Goal: Task Accomplishment & Management: Manage account settings

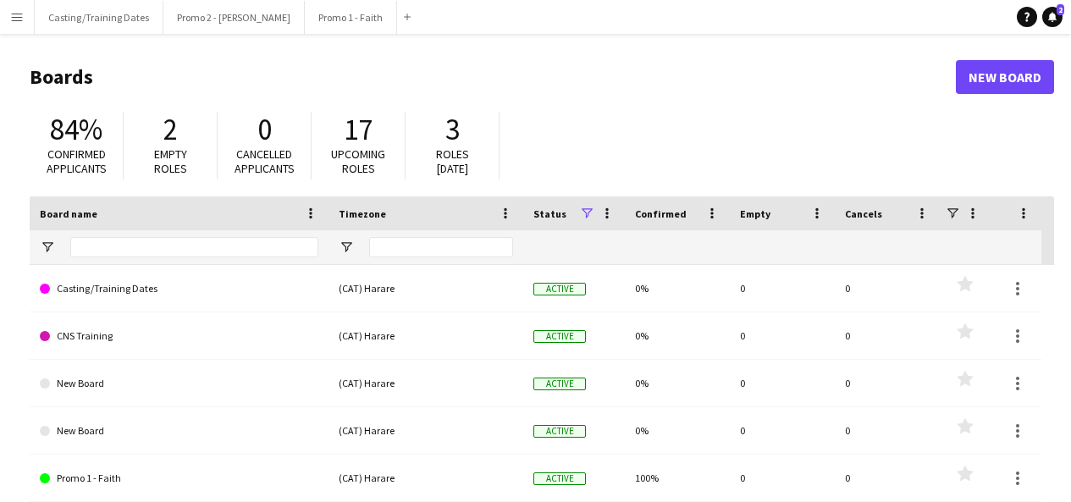
click at [15, 23] on app-icon "Menu" at bounding box center [17, 17] width 14 height 14
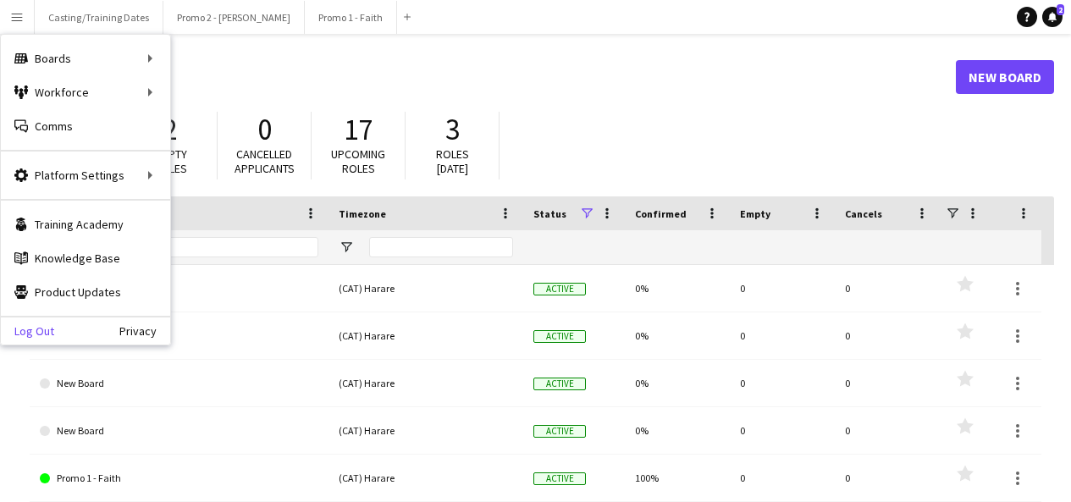
click at [43, 327] on link "Log Out" at bounding box center [27, 331] width 53 height 14
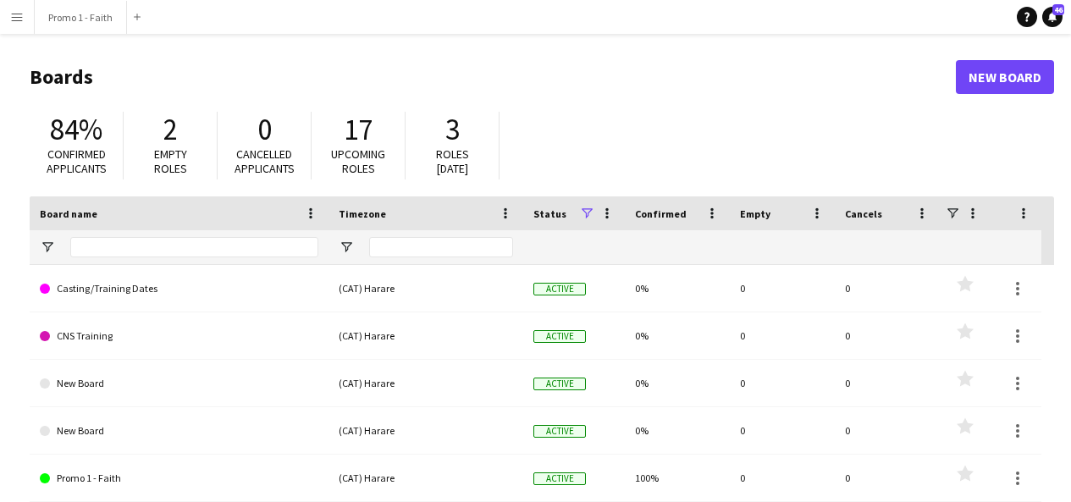
click at [16, 2] on button "Menu" at bounding box center [17, 17] width 34 height 34
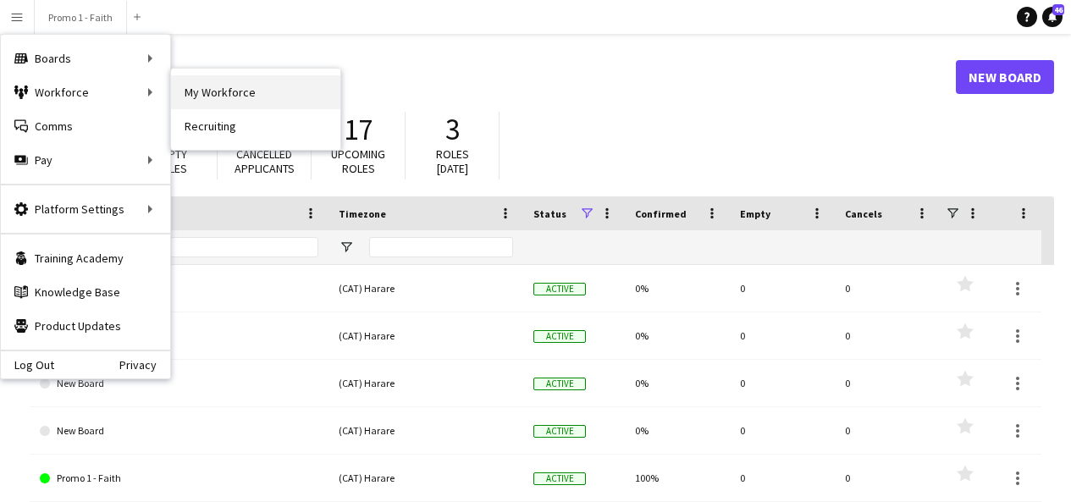
click at [251, 98] on link "My Workforce" at bounding box center [255, 92] width 169 height 34
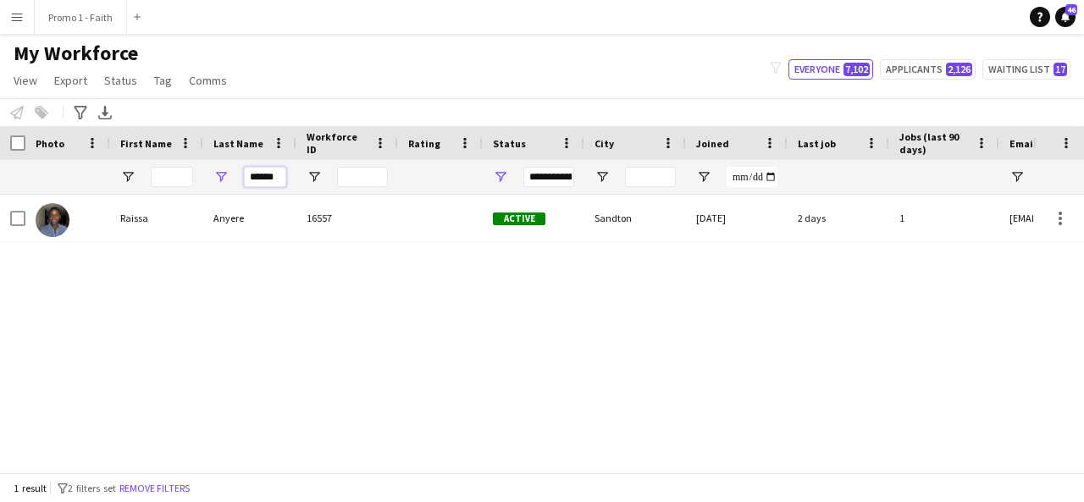
click at [279, 184] on input "******" at bounding box center [265, 177] width 42 height 20
type input "*"
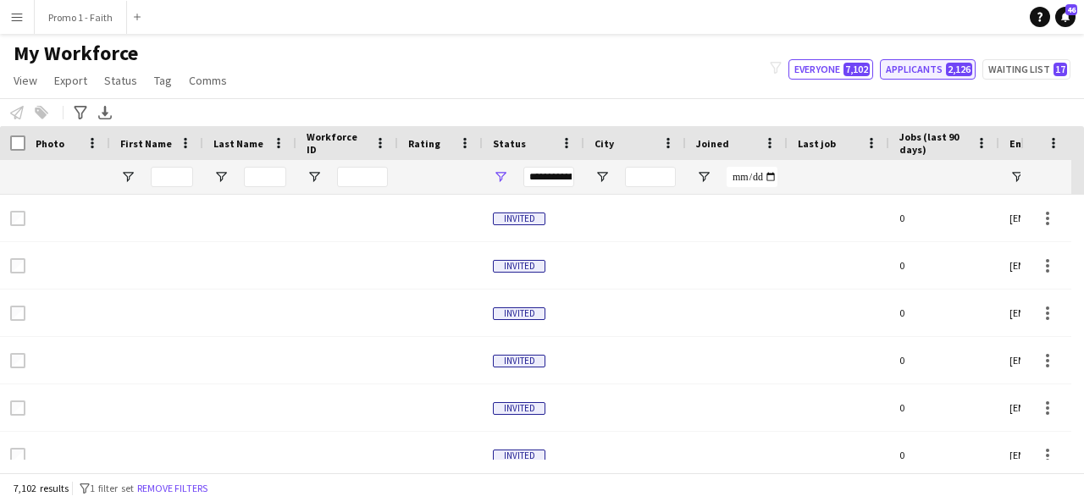
click at [935, 66] on button "Applicants 2,126" at bounding box center [928, 69] width 96 height 20
type input "**********"
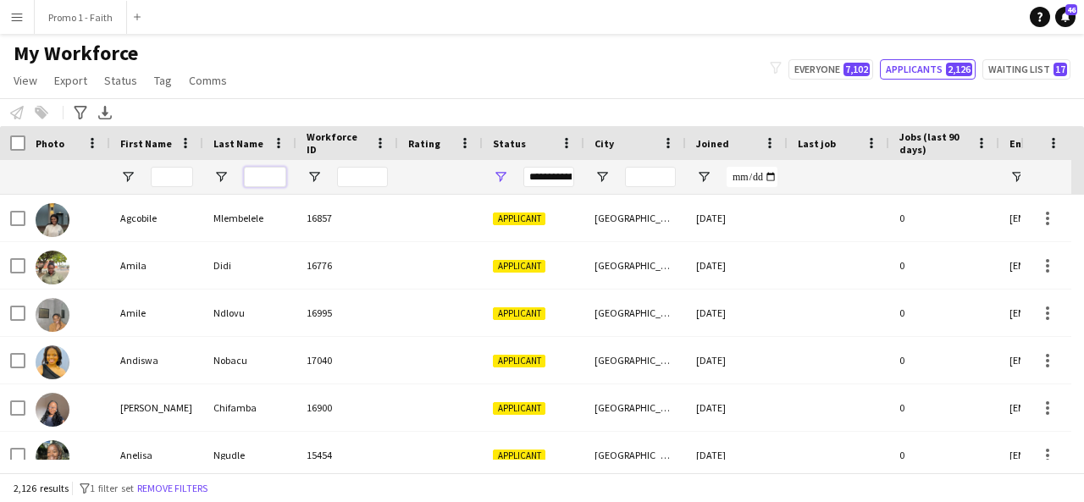
click at [251, 170] on input "Last Name Filter Input" at bounding box center [265, 177] width 42 height 20
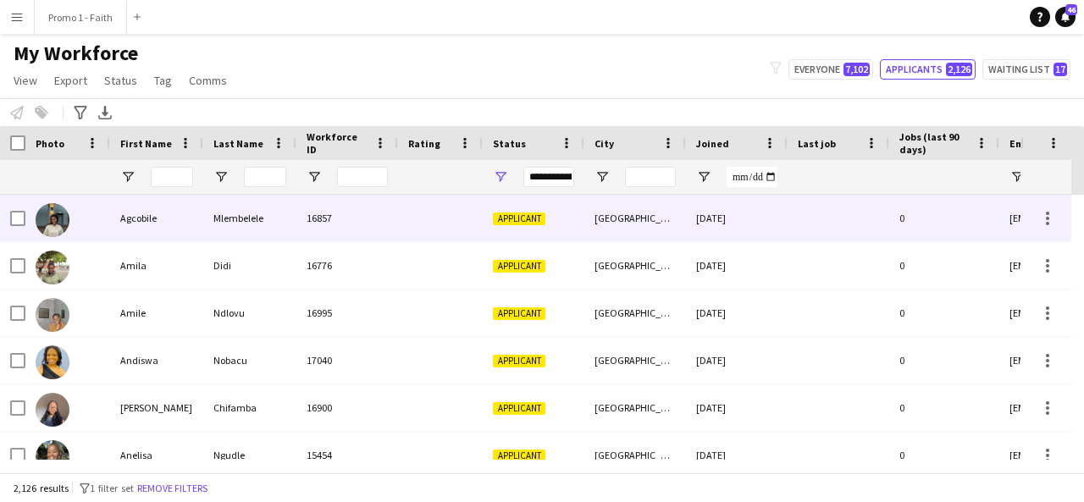
click at [150, 207] on div "Agcobile" at bounding box center [156, 218] width 93 height 47
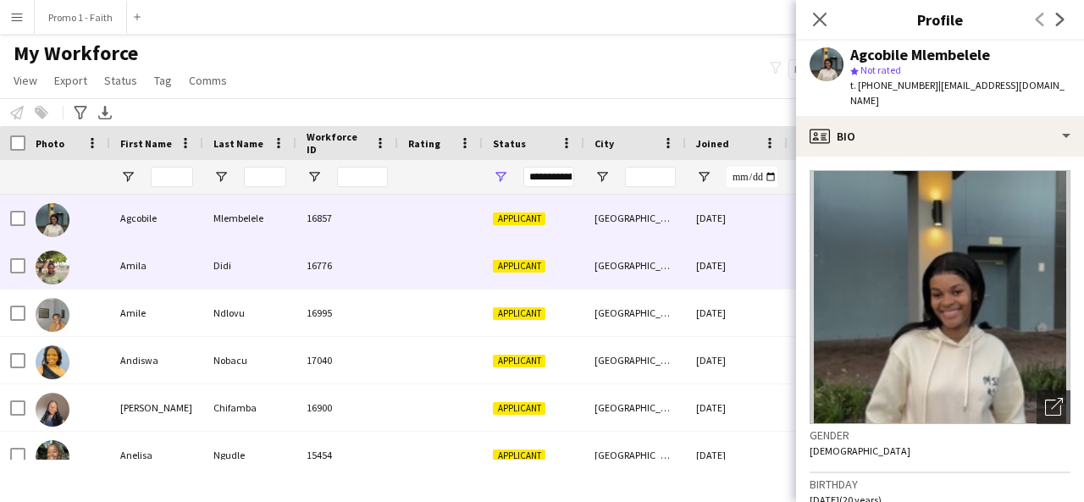
click at [340, 252] on div "16776" at bounding box center [347, 265] width 102 height 47
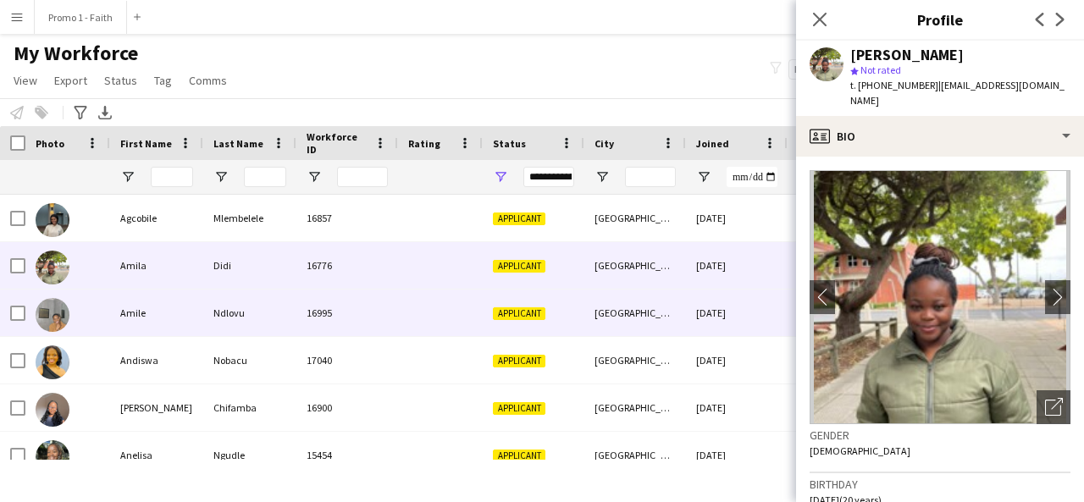
click at [196, 301] on div "Amile" at bounding box center [156, 313] width 93 height 47
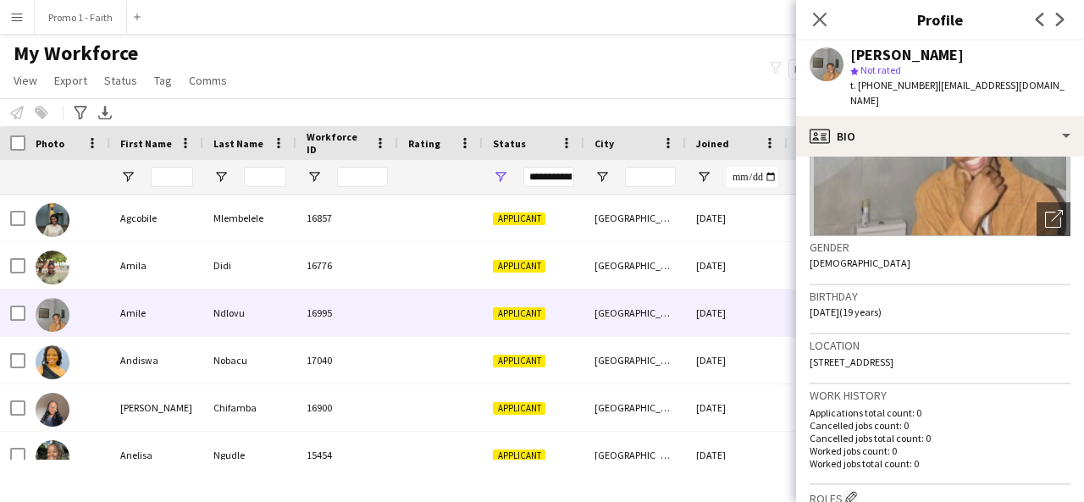
scroll to position [189, 0]
click at [817, 20] on icon at bounding box center [819, 19] width 16 height 16
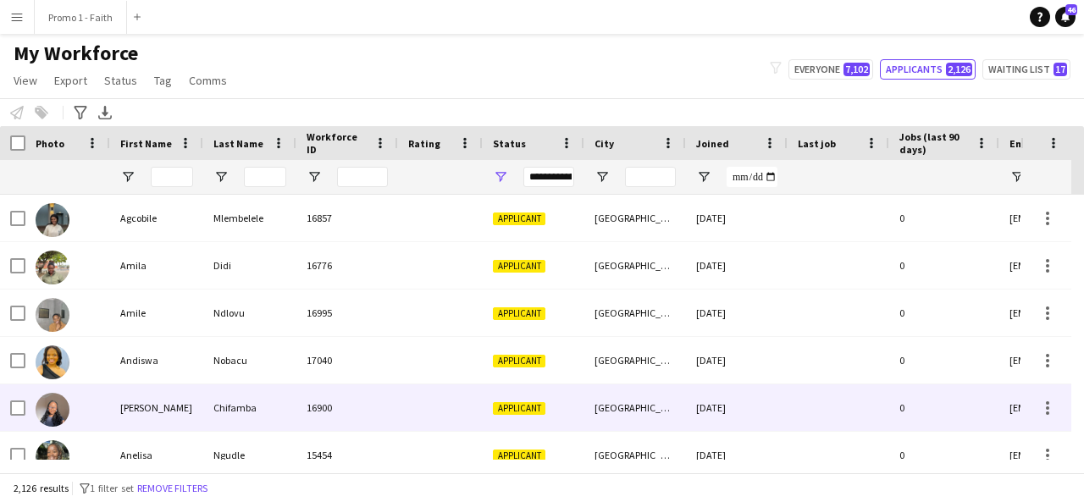
click at [217, 402] on div "Chifamba" at bounding box center [249, 407] width 93 height 47
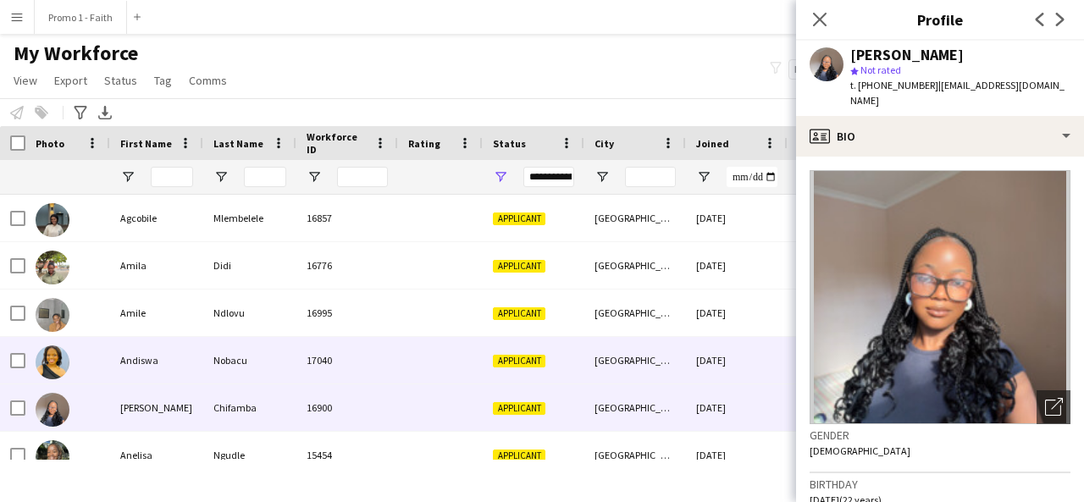
click at [177, 356] on div "Andiswa" at bounding box center [156, 360] width 93 height 47
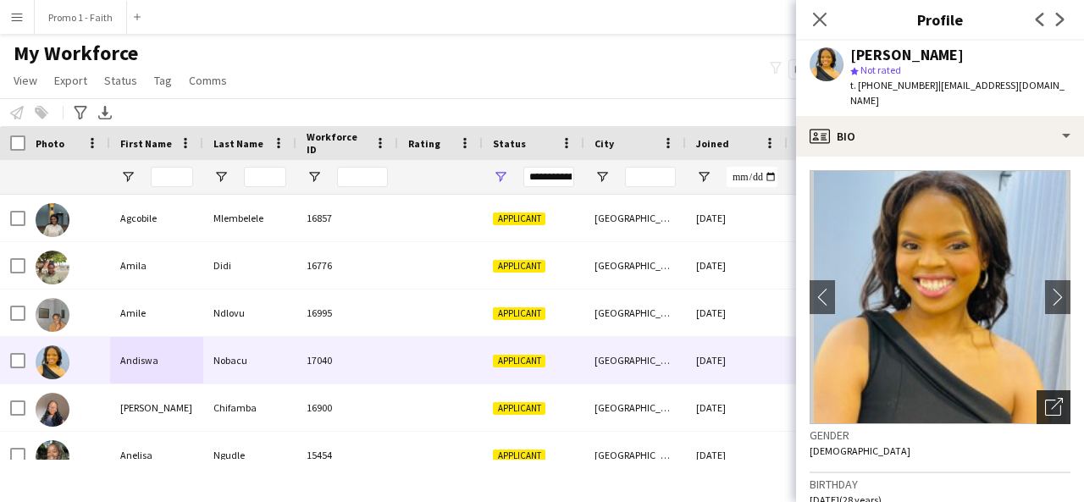
click at [1045, 398] on icon "Open photos pop-in" at bounding box center [1054, 407] width 18 height 18
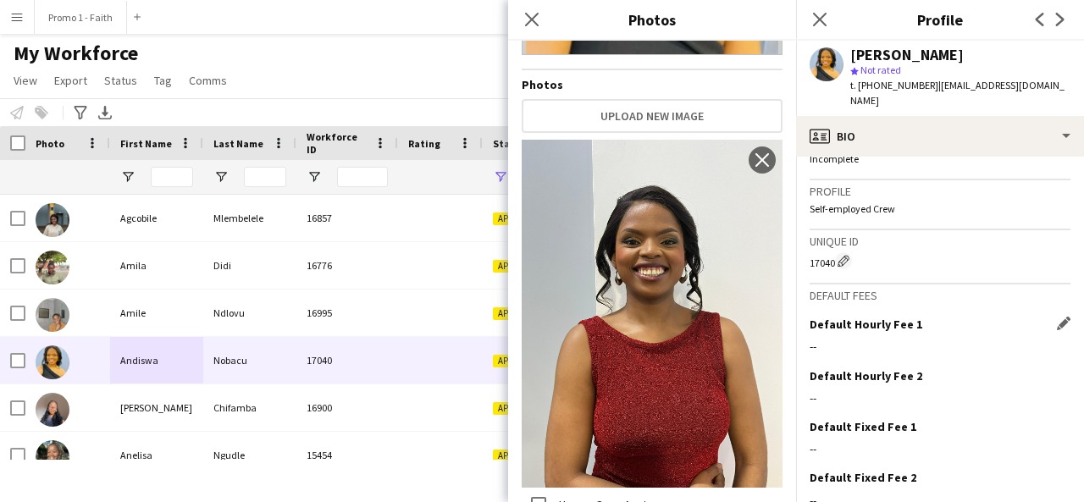
scroll to position [758, 0]
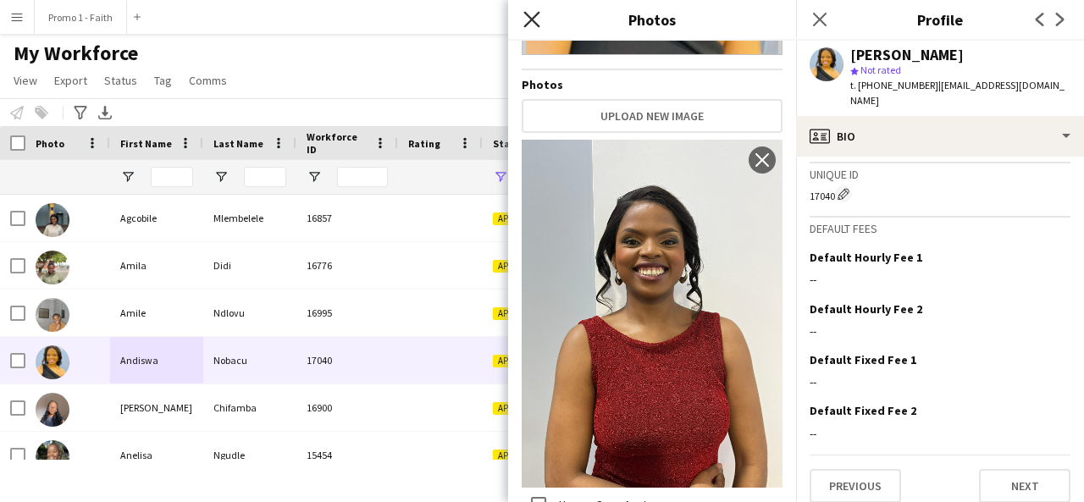
click at [536, 18] on icon "Close pop-in" at bounding box center [531, 19] width 16 height 16
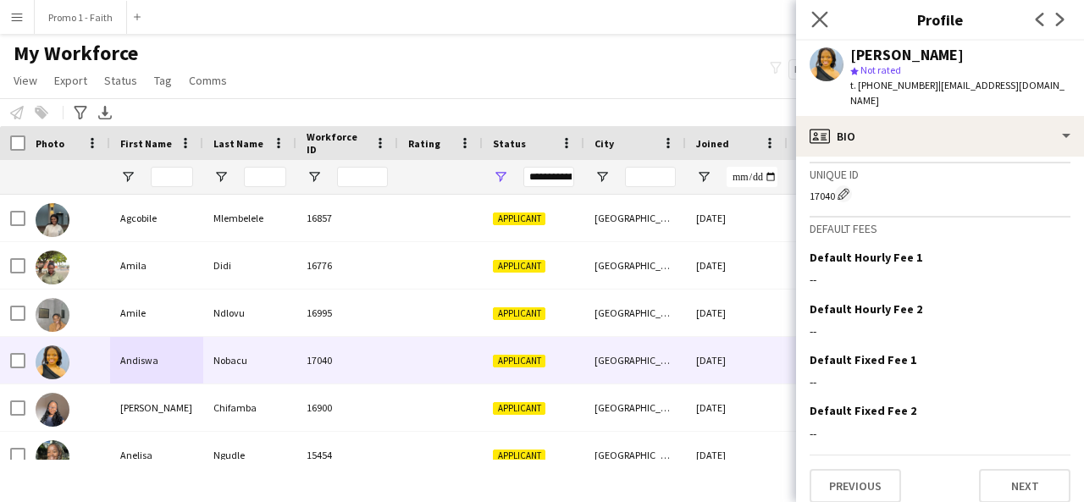
click at [810, 22] on app-icon "Close pop-in" at bounding box center [820, 20] width 25 height 25
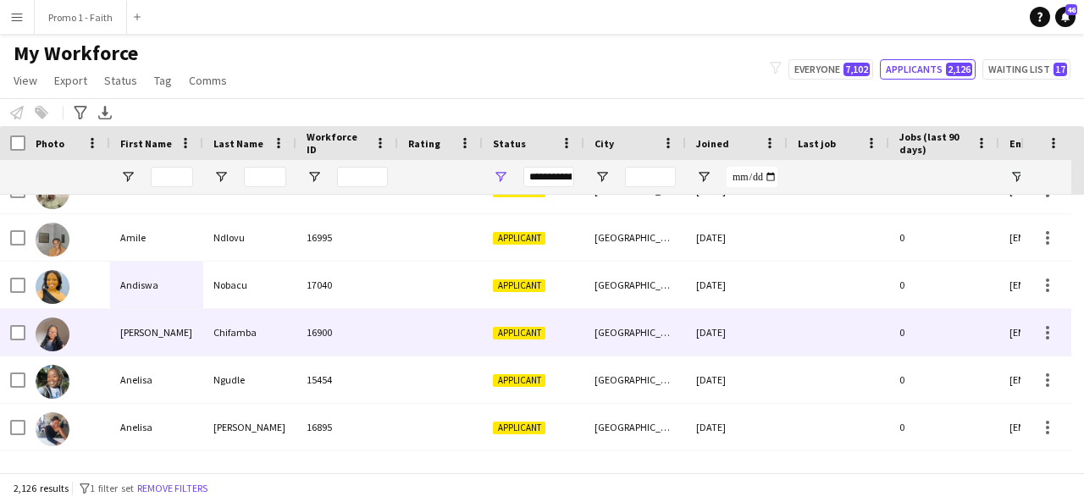
scroll to position [77, 0]
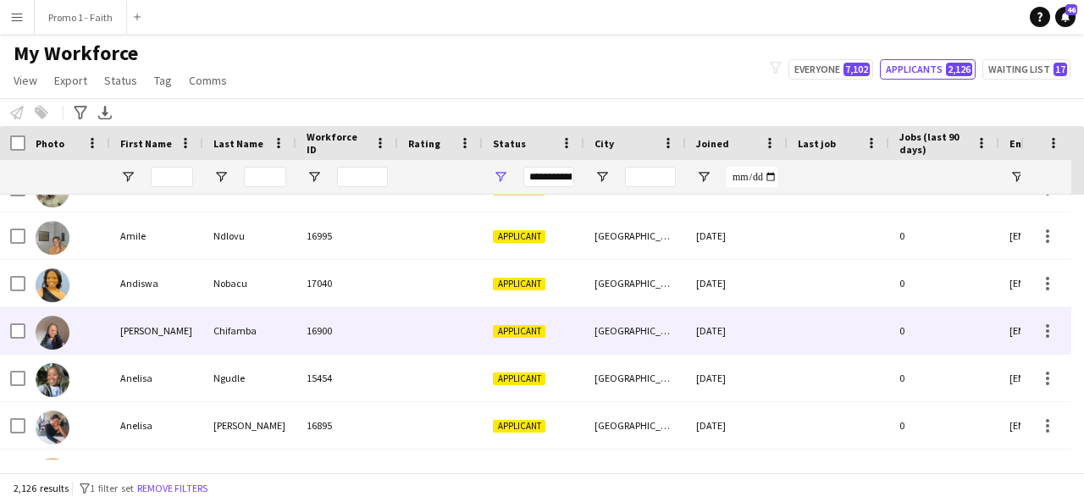
click at [193, 342] on div "[PERSON_NAME]" at bounding box center [156, 330] width 93 height 47
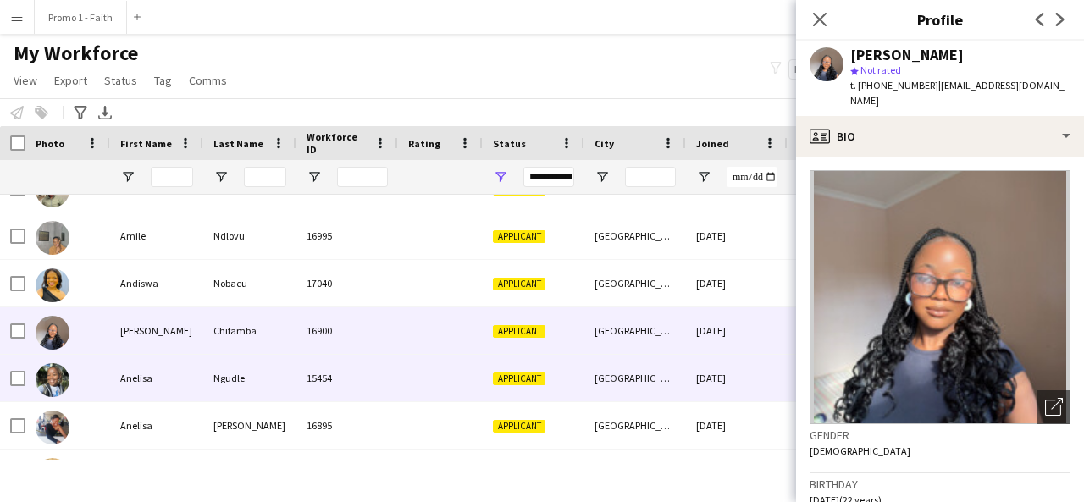
scroll to position [180, 0]
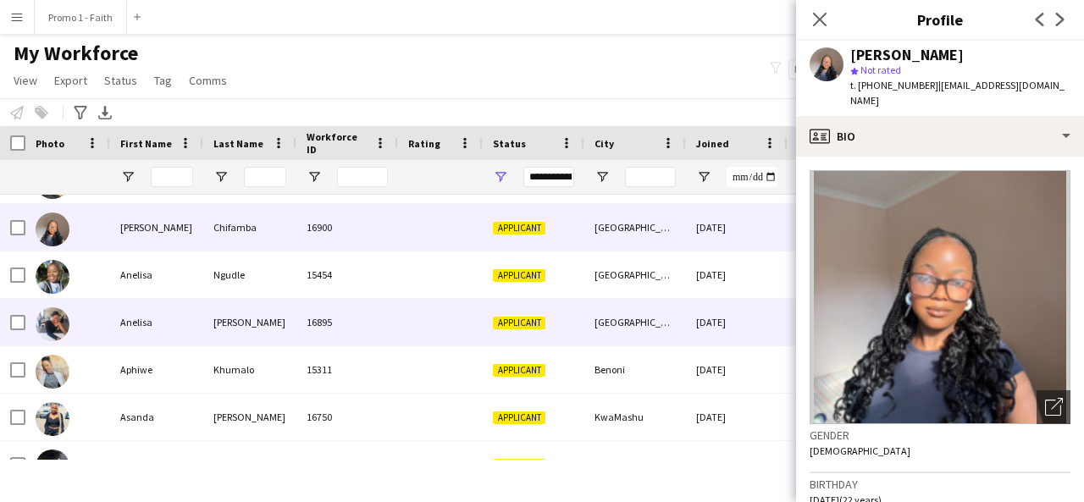
click at [225, 310] on div "[PERSON_NAME]" at bounding box center [249, 322] width 93 height 47
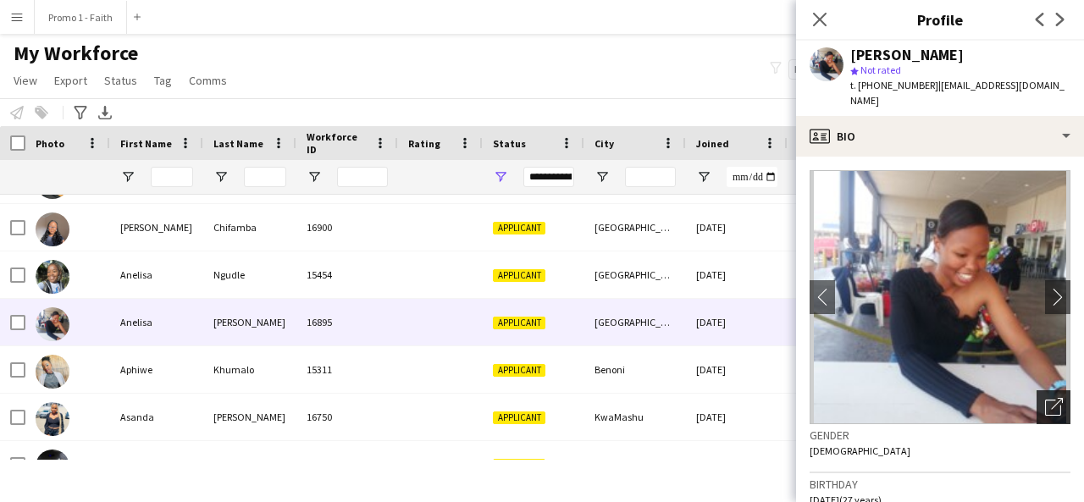
click at [1045, 398] on icon "Open photos pop-in" at bounding box center [1054, 407] width 18 height 18
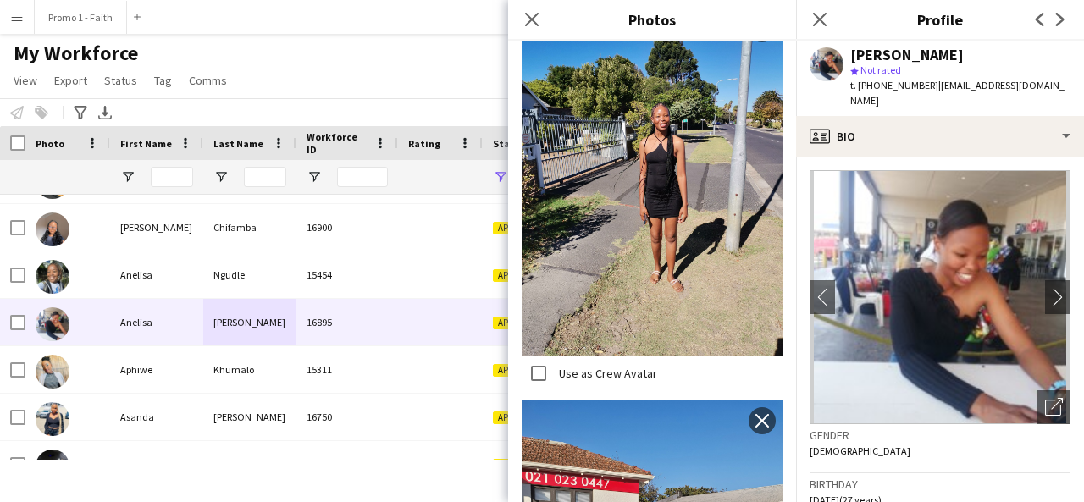
scroll to position [1394, 0]
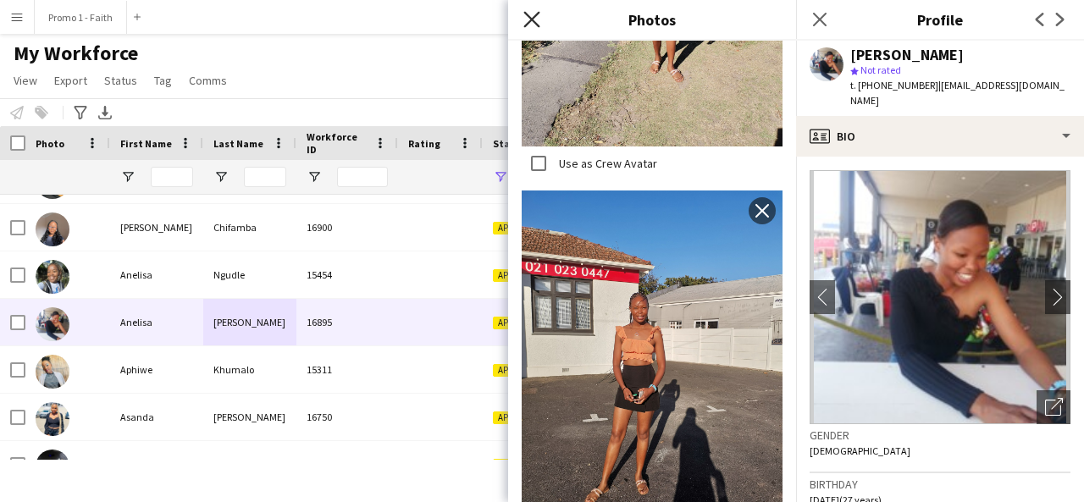
click at [537, 25] on icon at bounding box center [531, 19] width 16 height 16
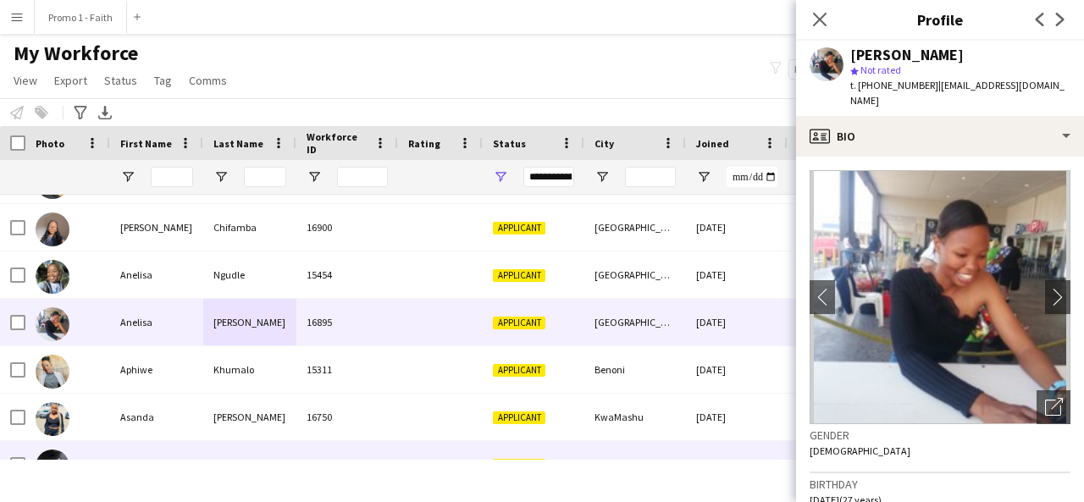
scroll to position [255, 0]
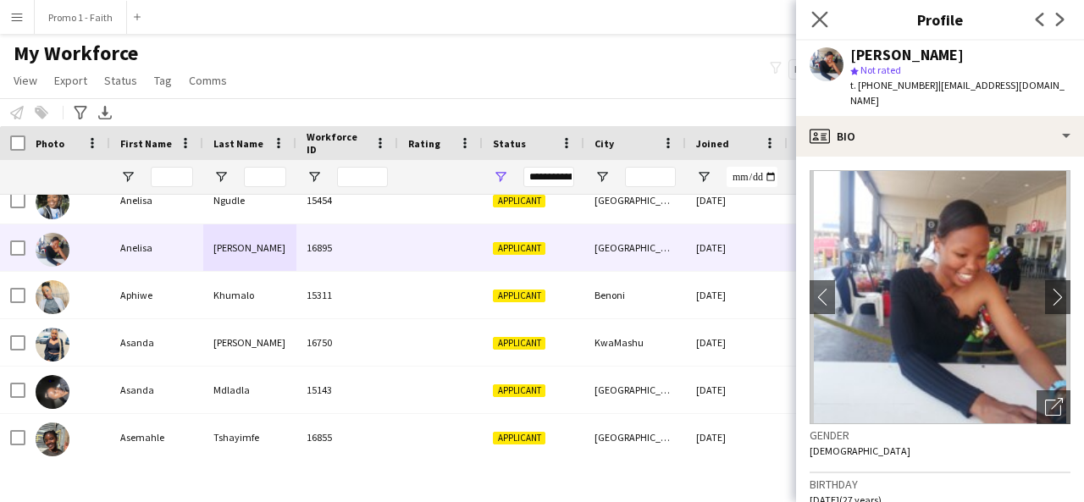
click at [819, 28] on app-icon "Close pop-in" at bounding box center [820, 20] width 25 height 25
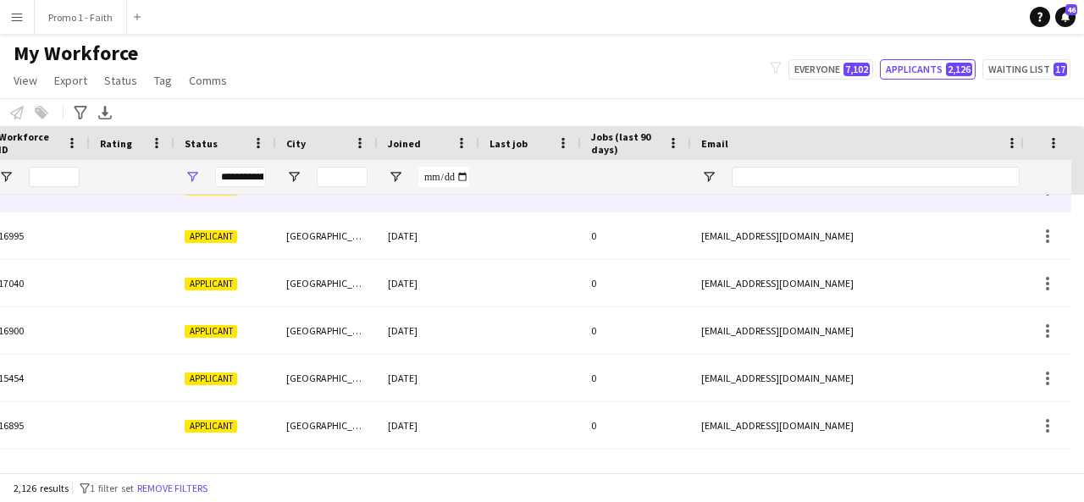
scroll to position [0, 324]
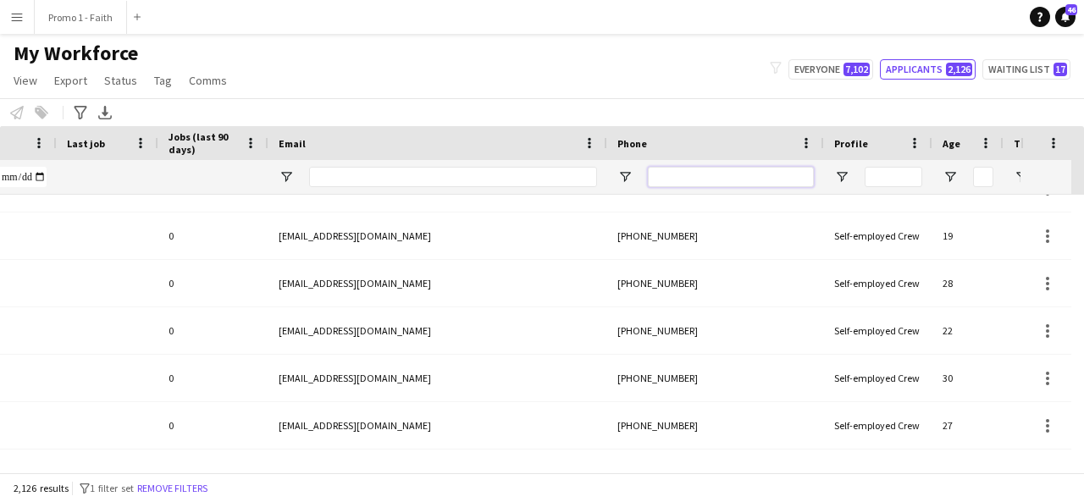
click at [710, 174] on input "Phone Filter Input" at bounding box center [731, 177] width 166 height 20
paste input "*********"
type input "*********"
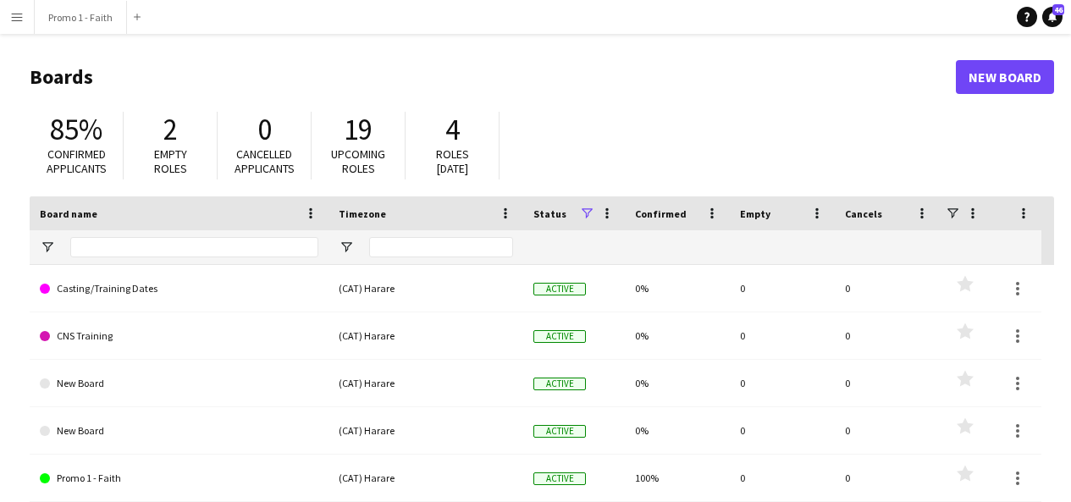
click at [17, 12] on app-icon "Menu" at bounding box center [17, 17] width 14 height 14
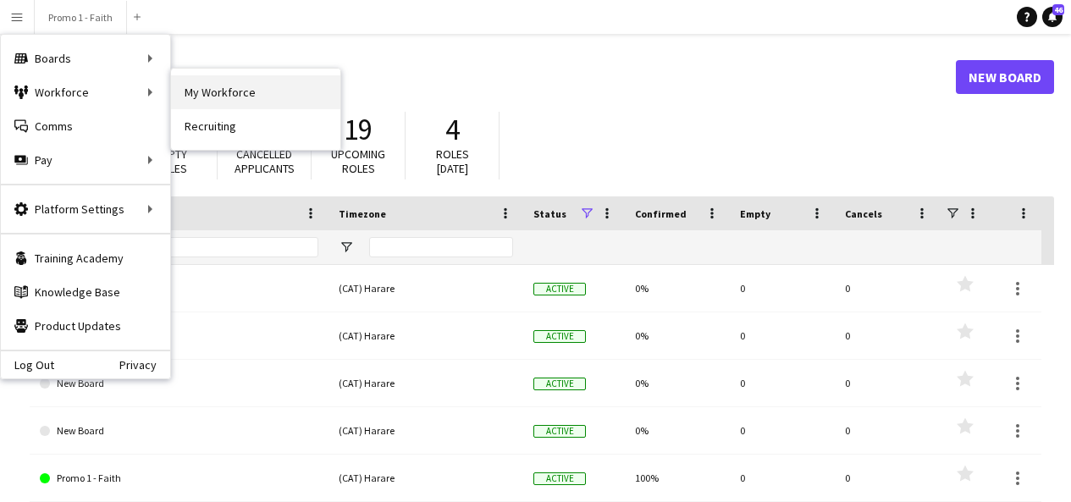
click at [206, 100] on link "My Workforce" at bounding box center [255, 92] width 169 height 34
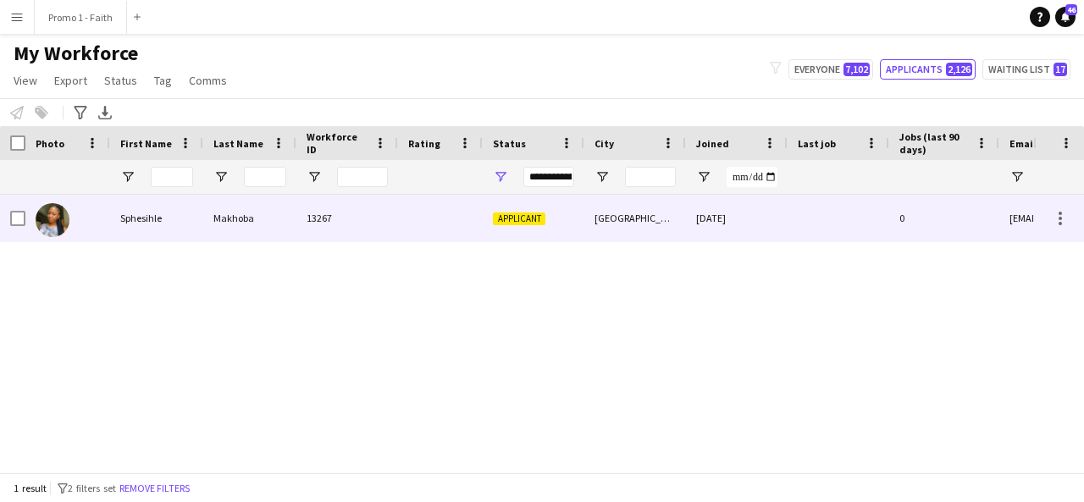
click at [763, 228] on div "[DATE]" at bounding box center [737, 218] width 102 height 47
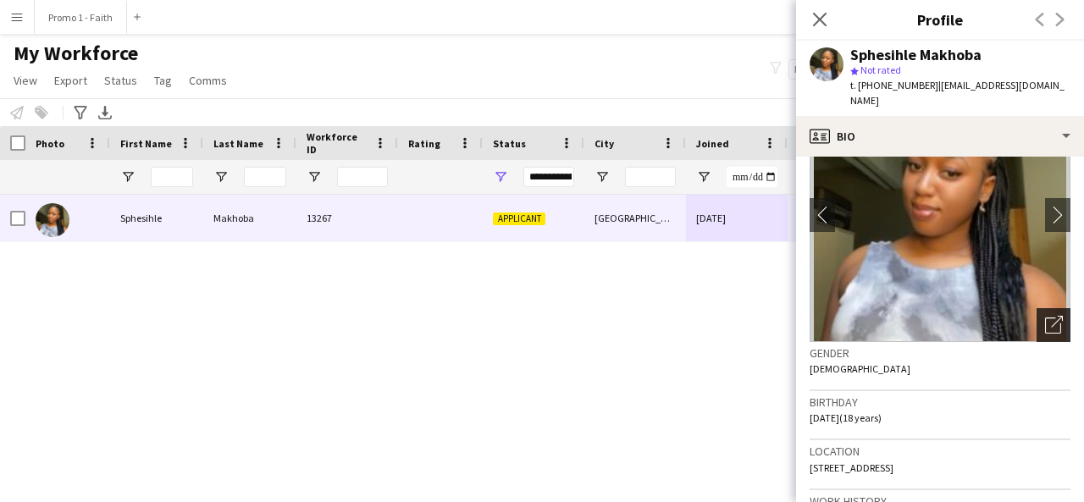
click at [1045, 321] on icon "Open photos pop-in" at bounding box center [1054, 325] width 18 height 18
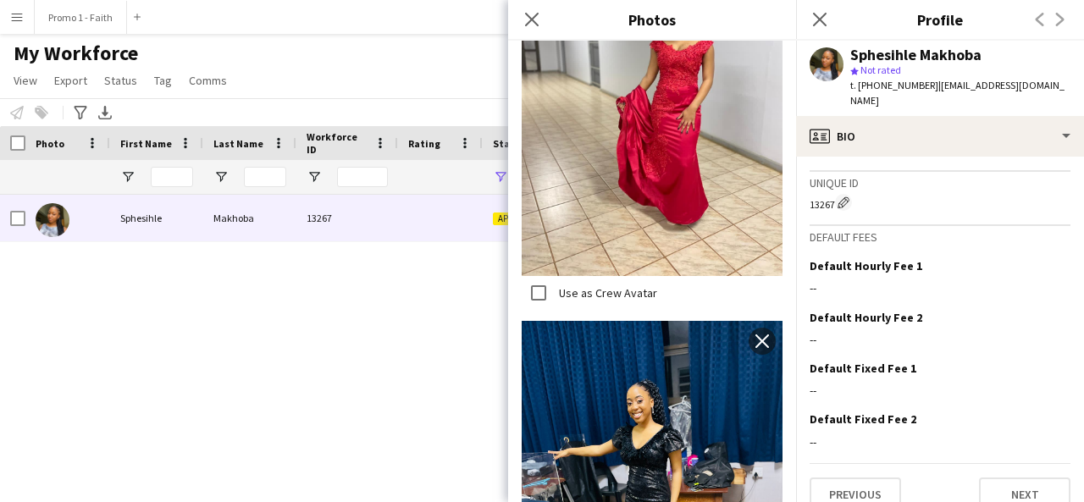
scroll to position [758, 0]
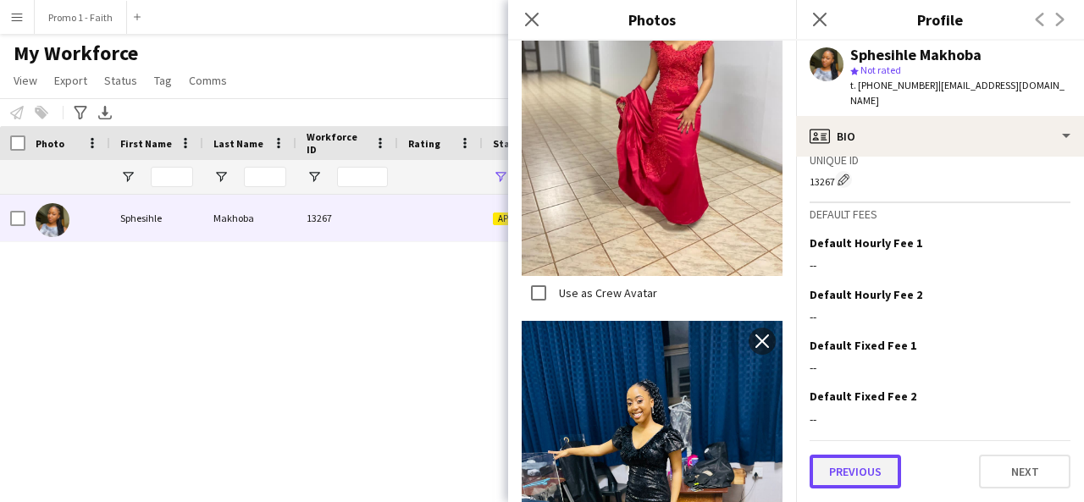
click at [875, 468] on button "Previous" at bounding box center [854, 472] width 91 height 34
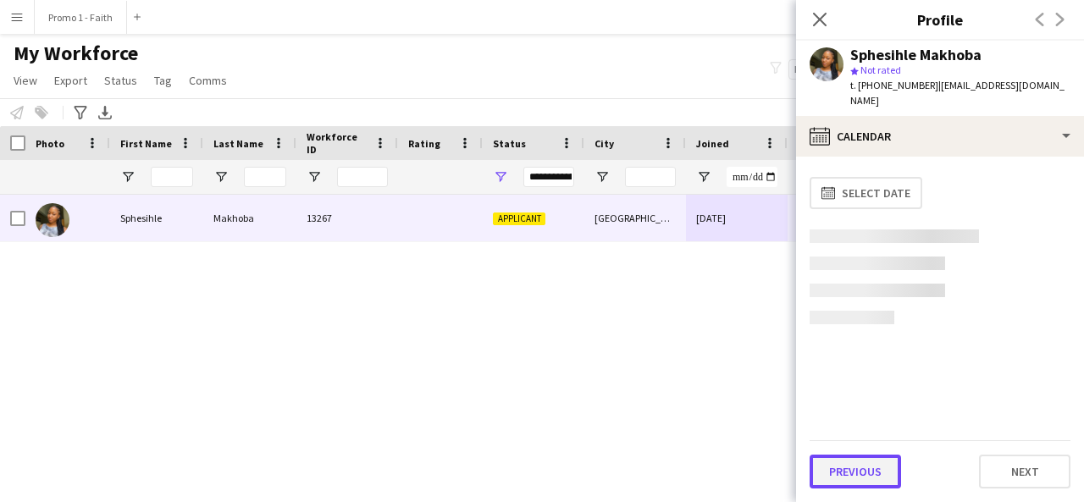
click at [874, 468] on button "Previous" at bounding box center [854, 472] width 91 height 34
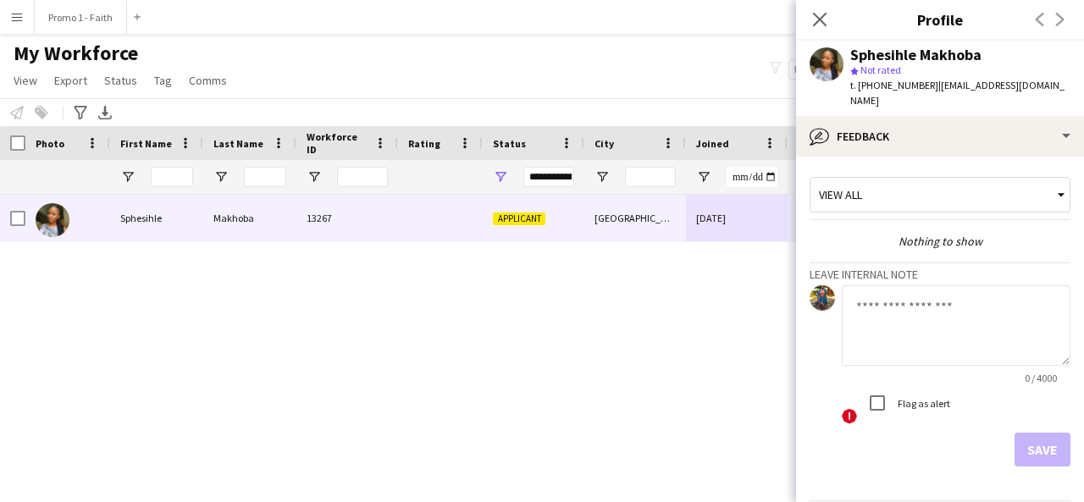
scroll to position [60, 0]
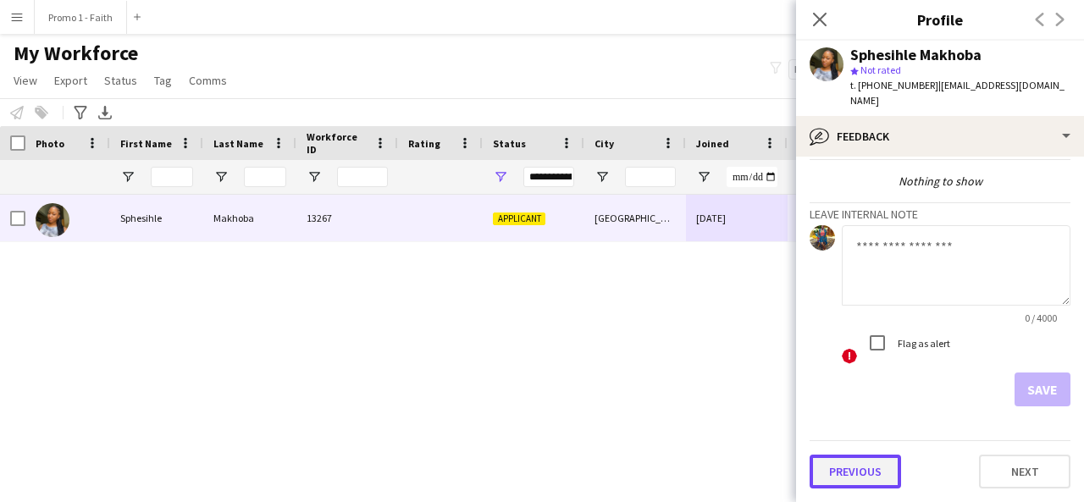
click at [864, 485] on button "Previous" at bounding box center [854, 472] width 91 height 34
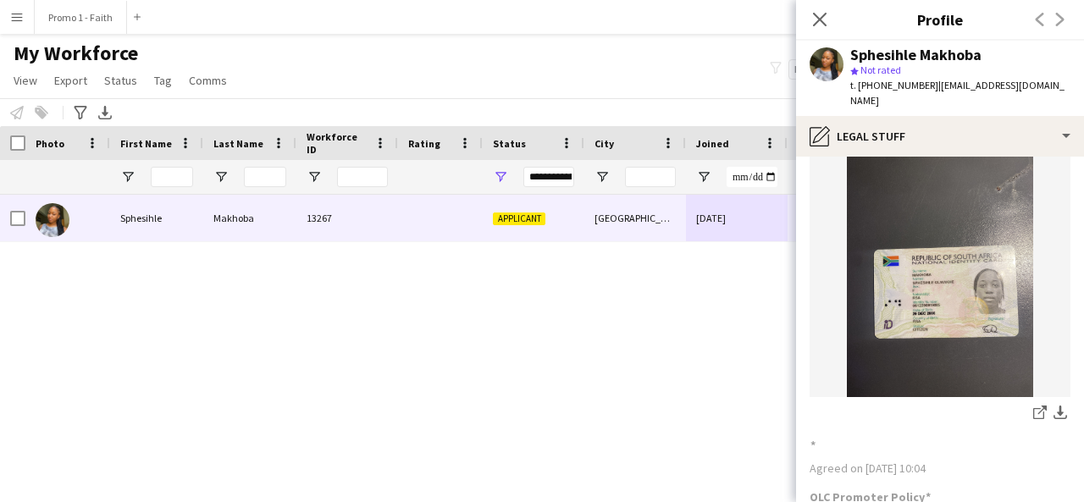
scroll to position [228, 0]
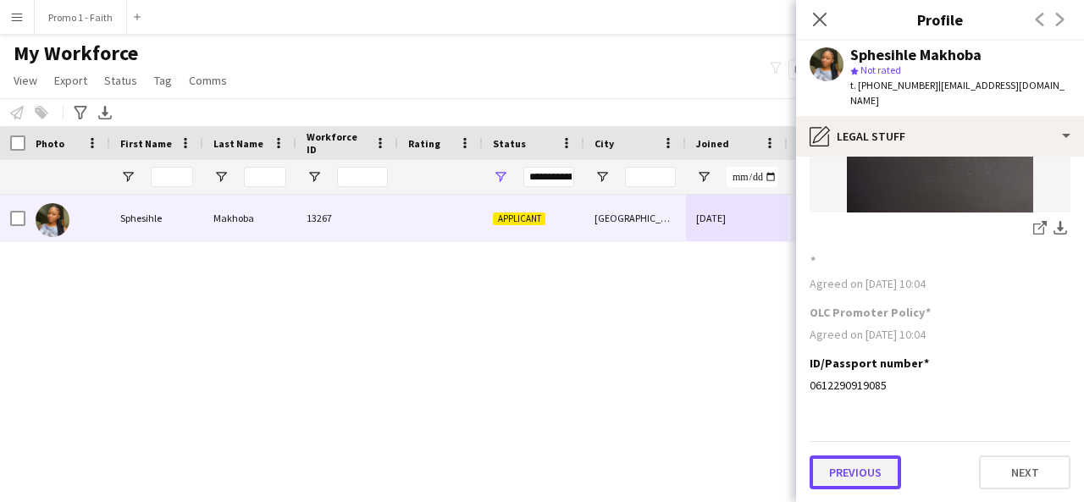
click at [873, 467] on button "Previous" at bounding box center [854, 473] width 91 height 34
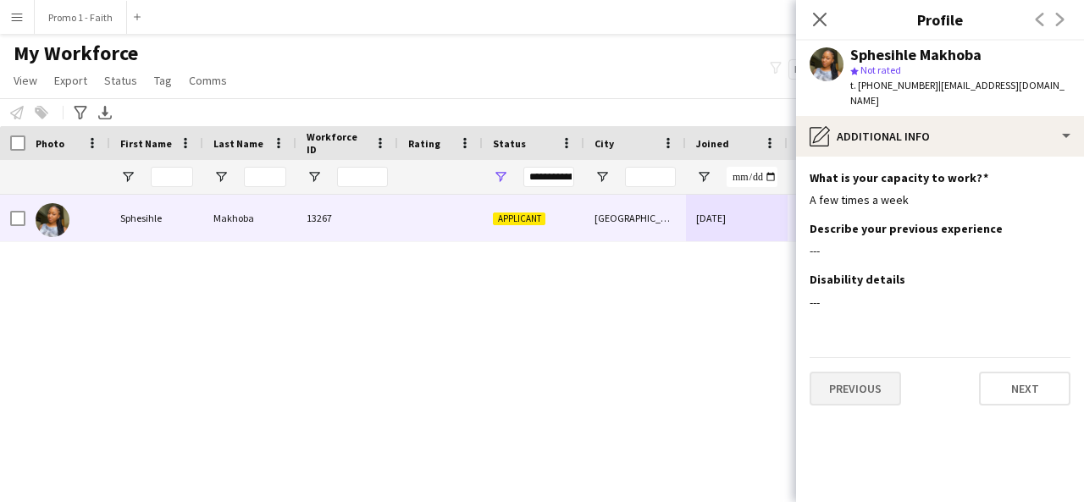
scroll to position [0, 0]
click at [853, 403] on button "Previous" at bounding box center [854, 389] width 91 height 34
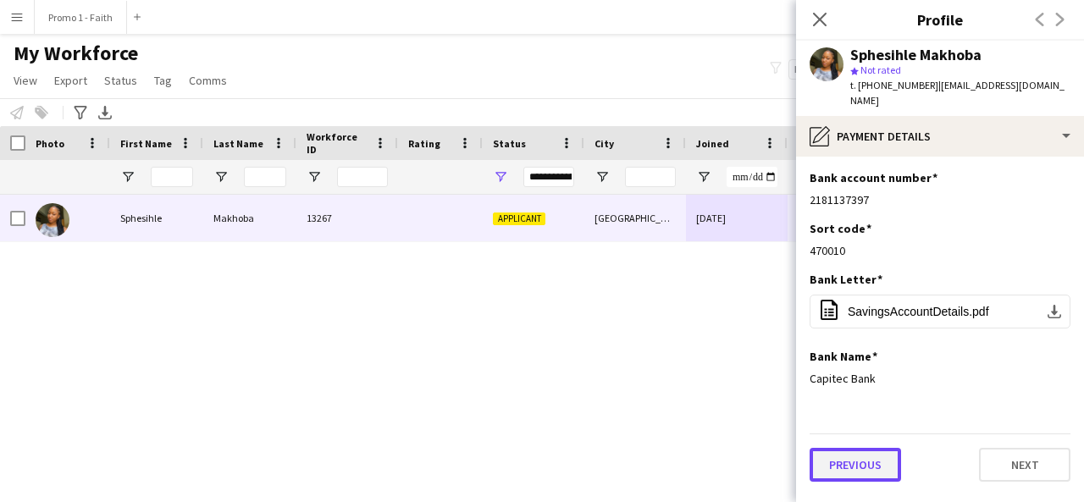
click at [847, 463] on button "Previous" at bounding box center [854, 465] width 91 height 34
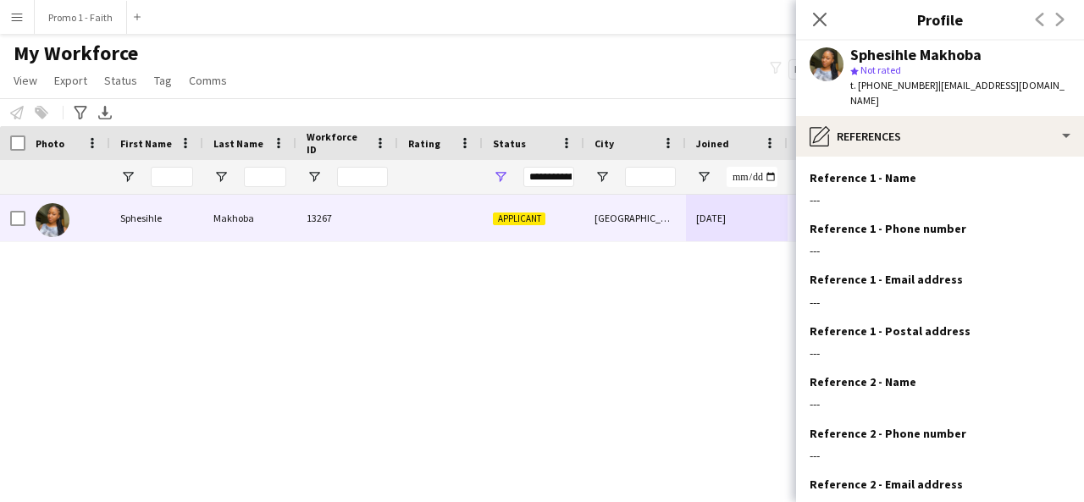
scroll to position [173, 0]
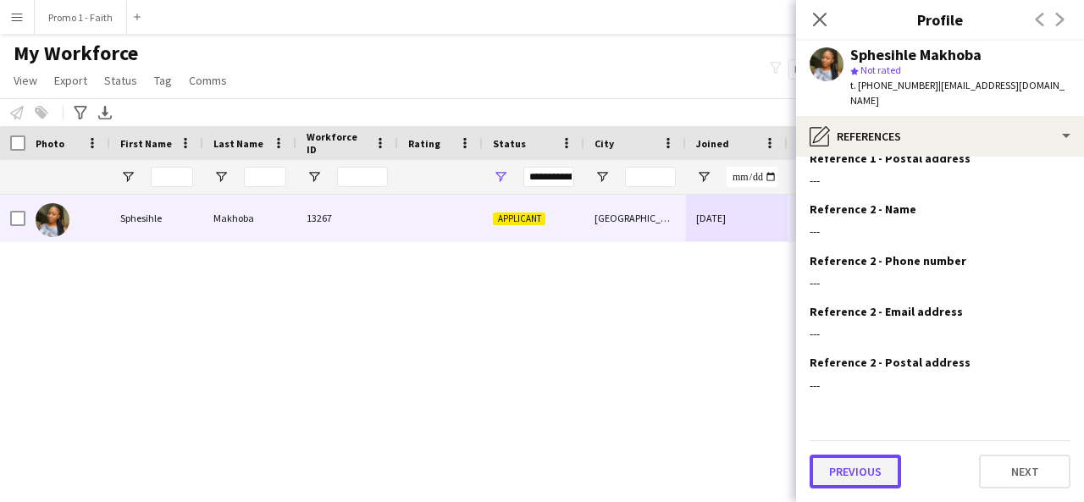
click at [836, 462] on button "Previous" at bounding box center [854, 472] width 91 height 34
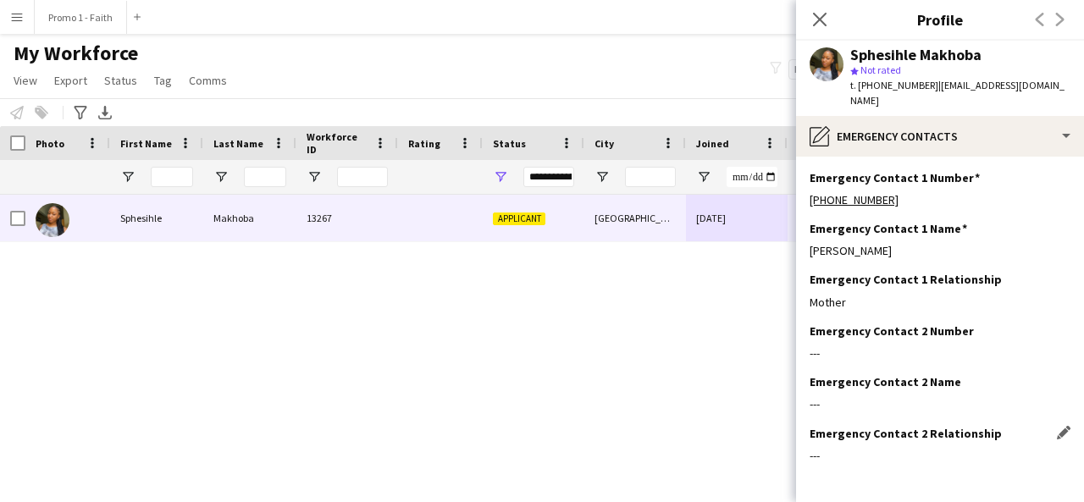
scroll to position [70, 0]
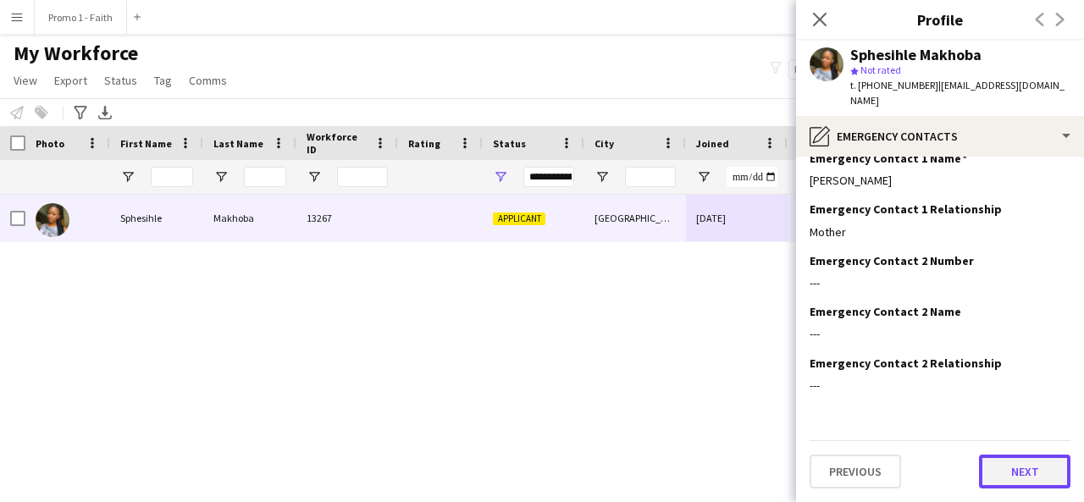
click at [979, 478] on button "Next" at bounding box center [1024, 472] width 91 height 34
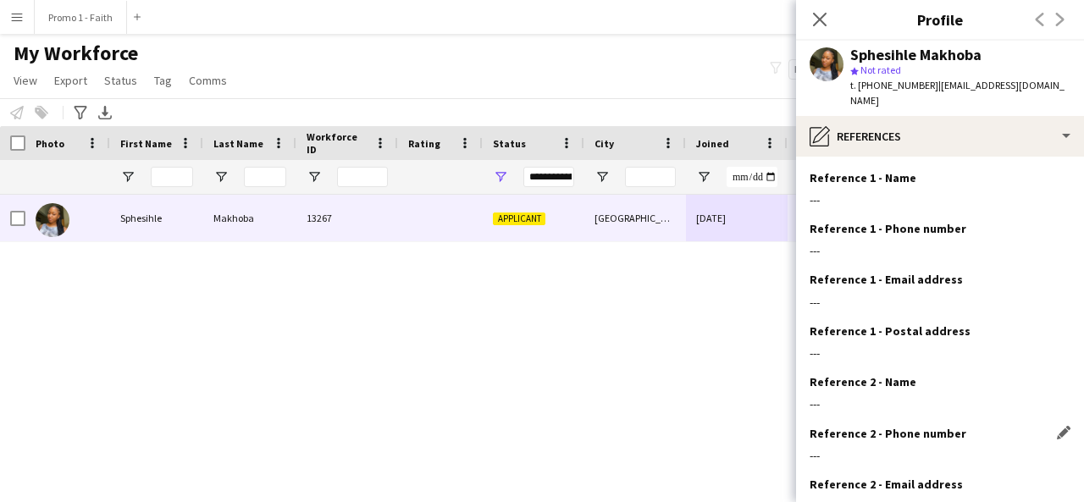
scroll to position [173, 0]
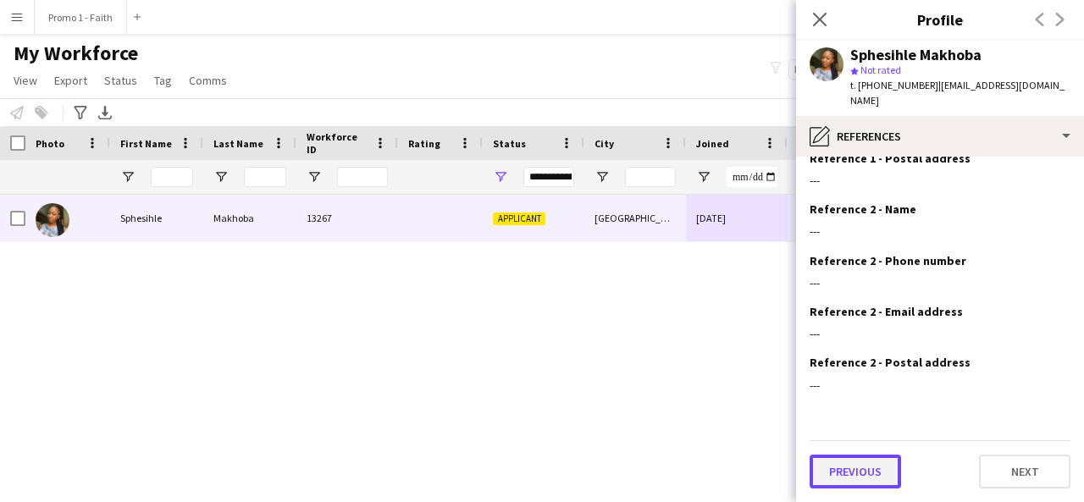
click at [859, 483] on button "Previous" at bounding box center [854, 472] width 91 height 34
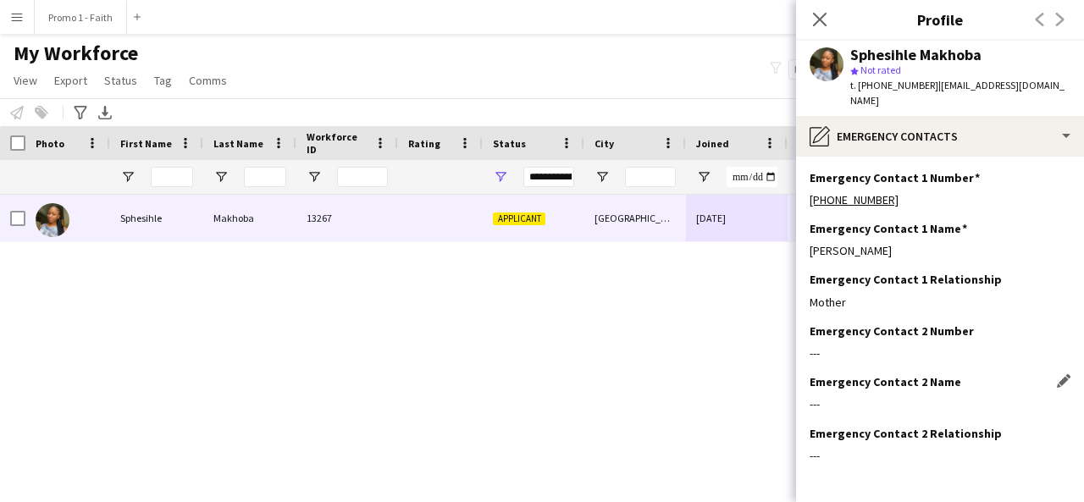
scroll to position [70, 0]
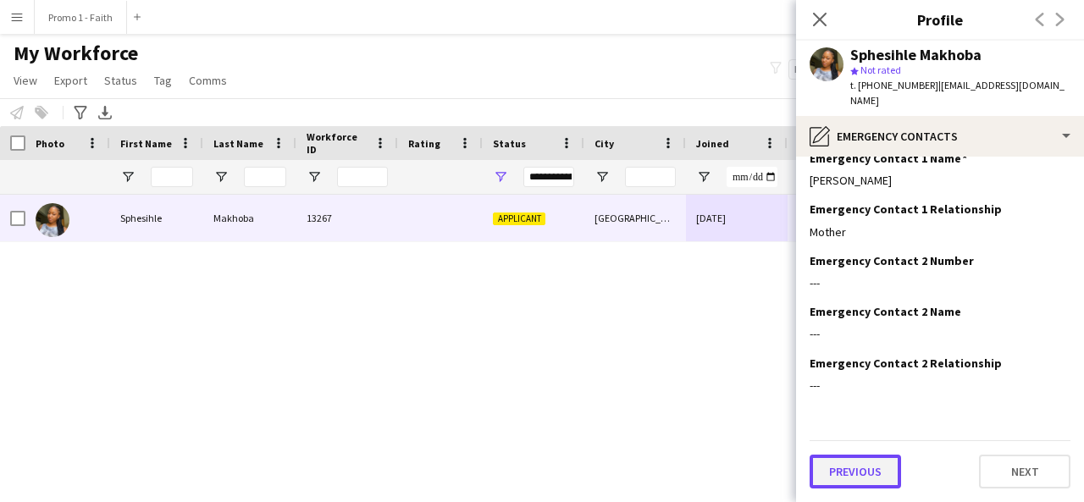
click at [857, 467] on button "Previous" at bounding box center [854, 472] width 91 height 34
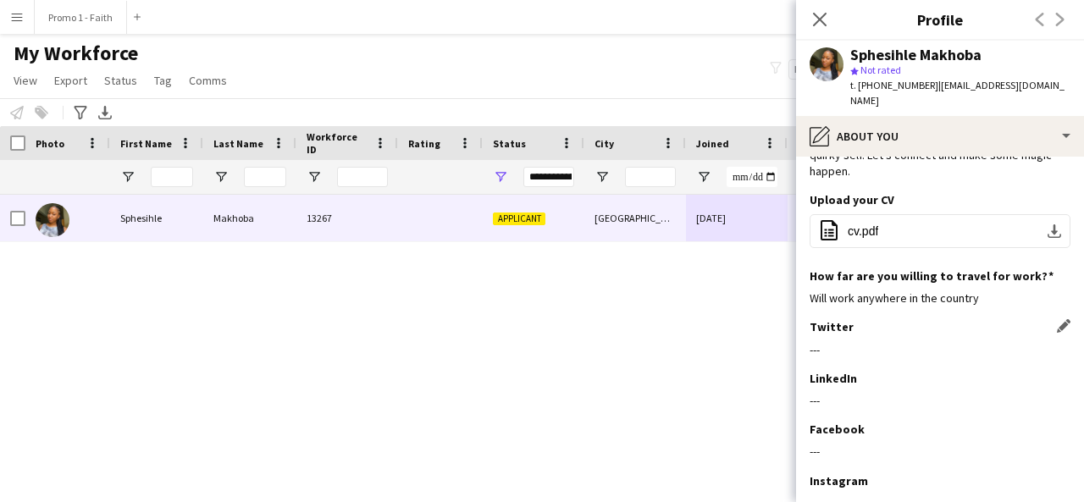
scroll to position [351, 0]
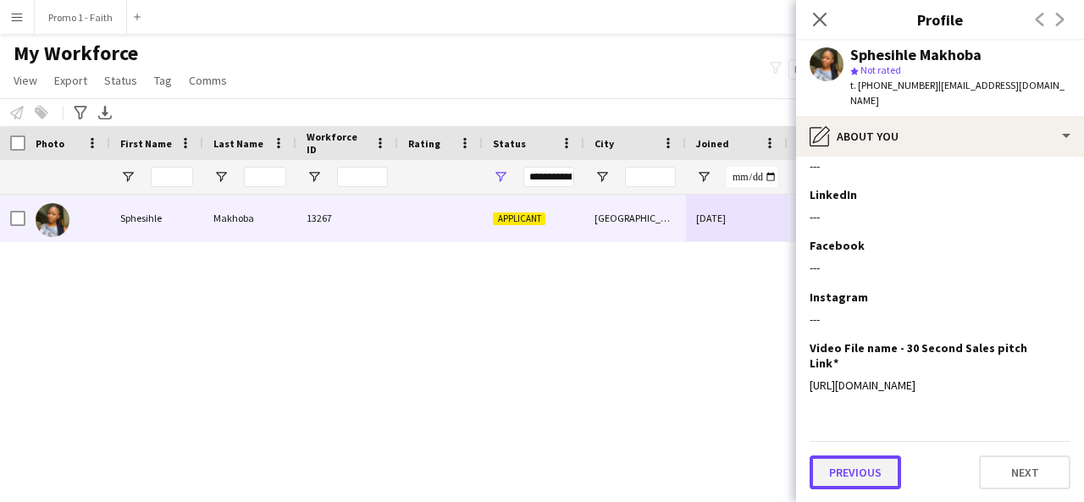
click at [848, 482] on button "Previous" at bounding box center [854, 473] width 91 height 34
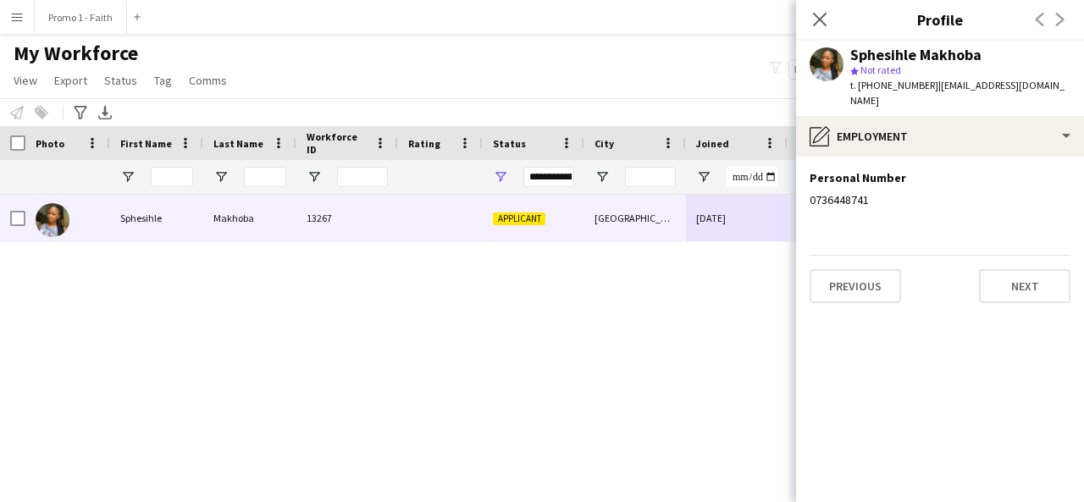
click at [873, 262] on div "Previous Next" at bounding box center [939, 279] width 261 height 48
click at [866, 295] on button "Previous" at bounding box center [854, 286] width 91 height 34
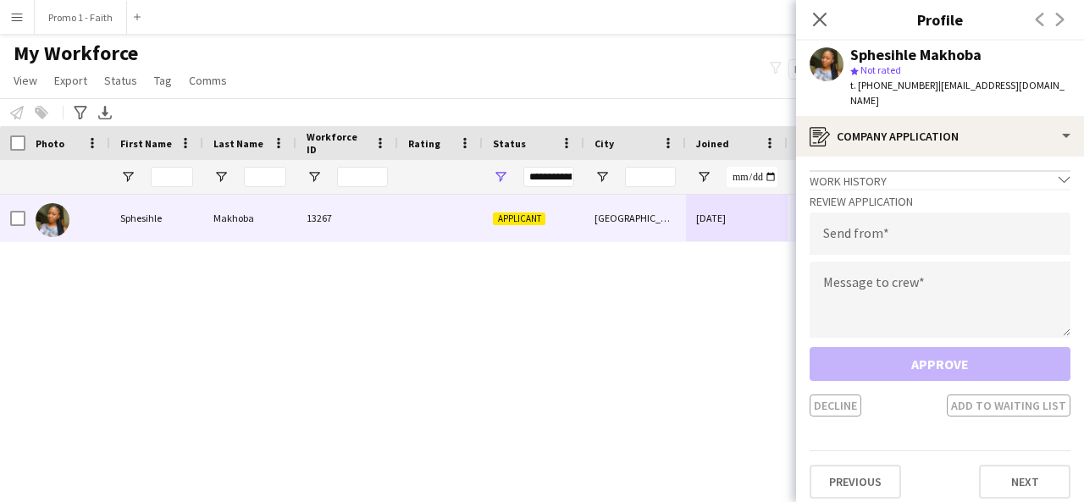
drag, startPoint x: 925, startPoint y: 86, endPoint x: 943, endPoint y: 94, distance: 20.1
click at [943, 94] on div "t. [PHONE_NUMBER] | [EMAIL_ADDRESS][DOMAIN_NAME]" at bounding box center [960, 93] width 220 height 30
copy span "[EMAIL_ADDRESS][DOMAIN_NAME]"
click at [853, 235] on input "email" at bounding box center [939, 234] width 261 height 42
paste input "**********"
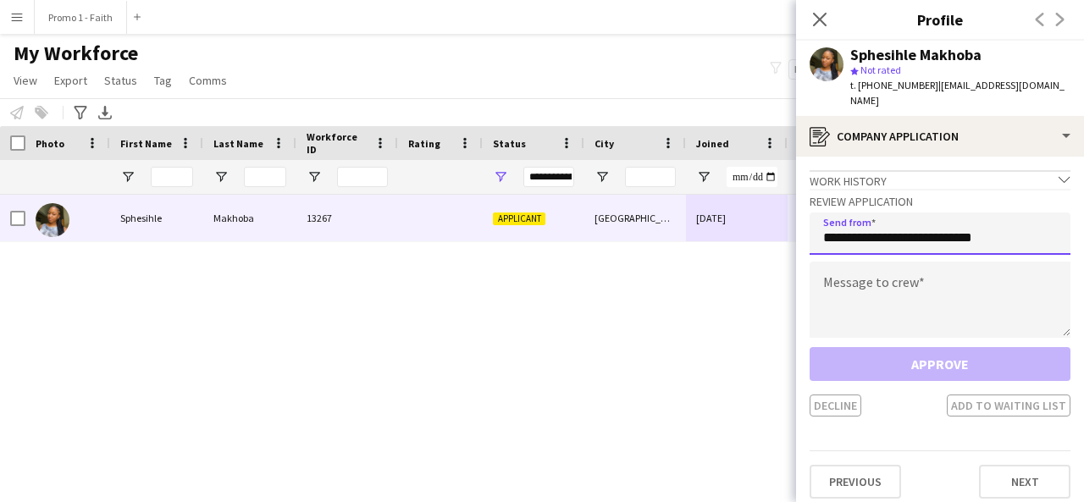
type input "**********"
click at [850, 279] on textarea at bounding box center [939, 300] width 261 height 76
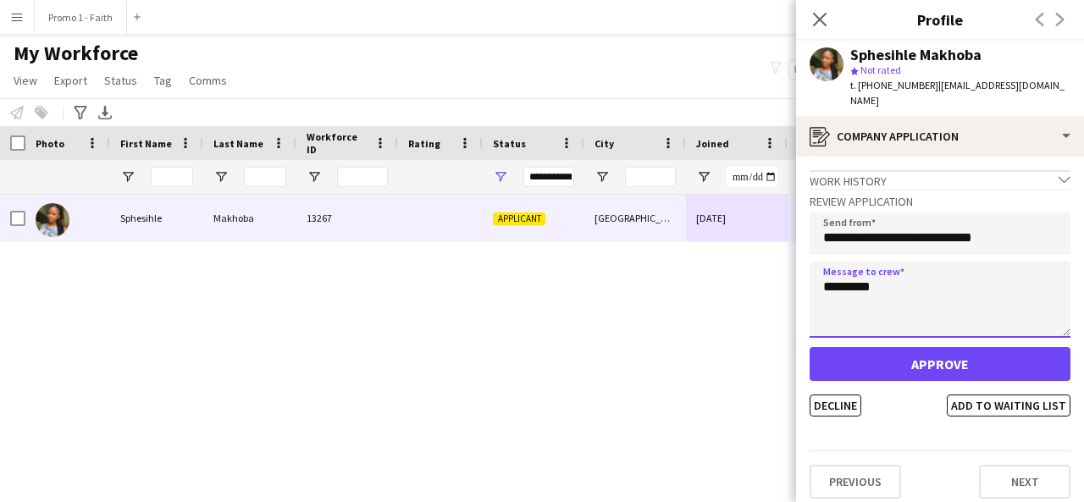
type textarea "*********"
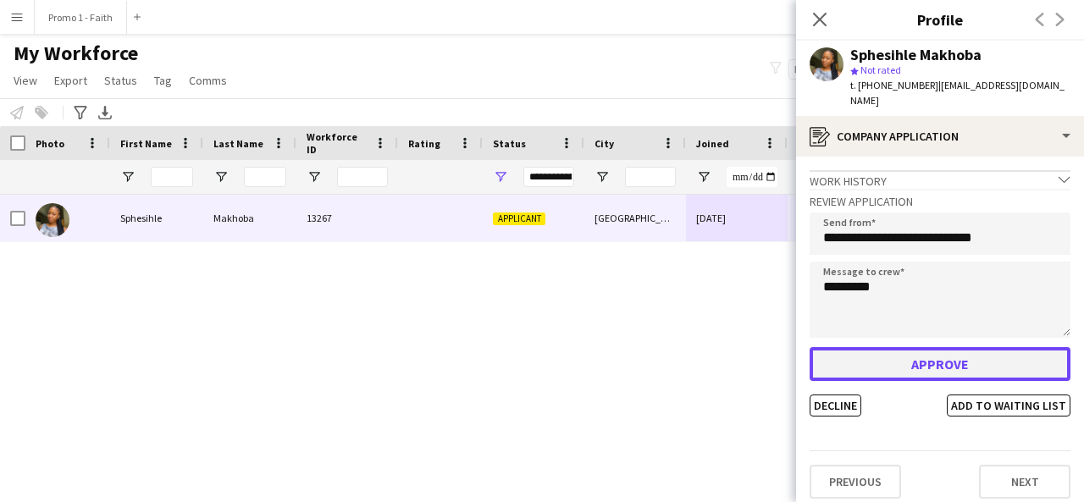
click at [903, 373] on button "Approve" at bounding box center [939, 364] width 261 height 34
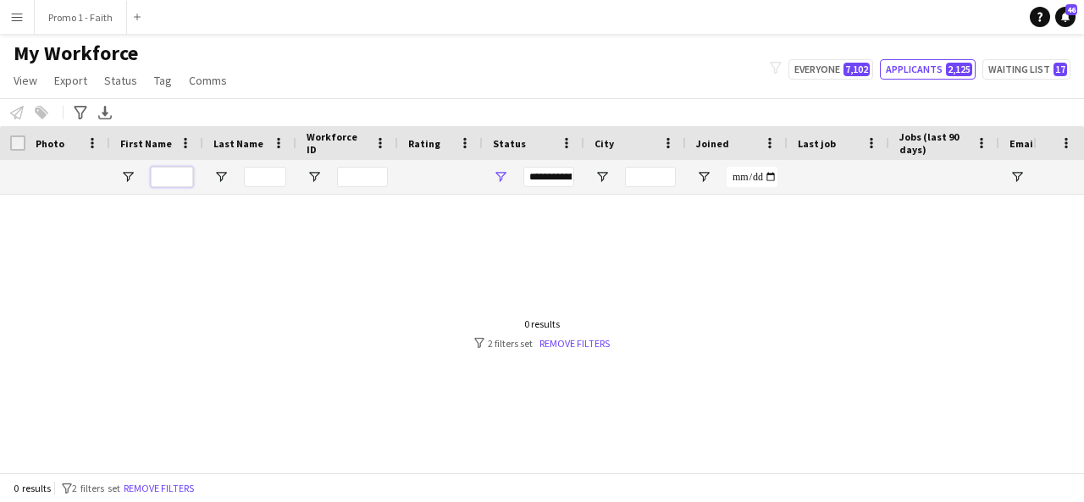
click at [172, 172] on input "First Name Filter Input" at bounding box center [172, 177] width 42 height 20
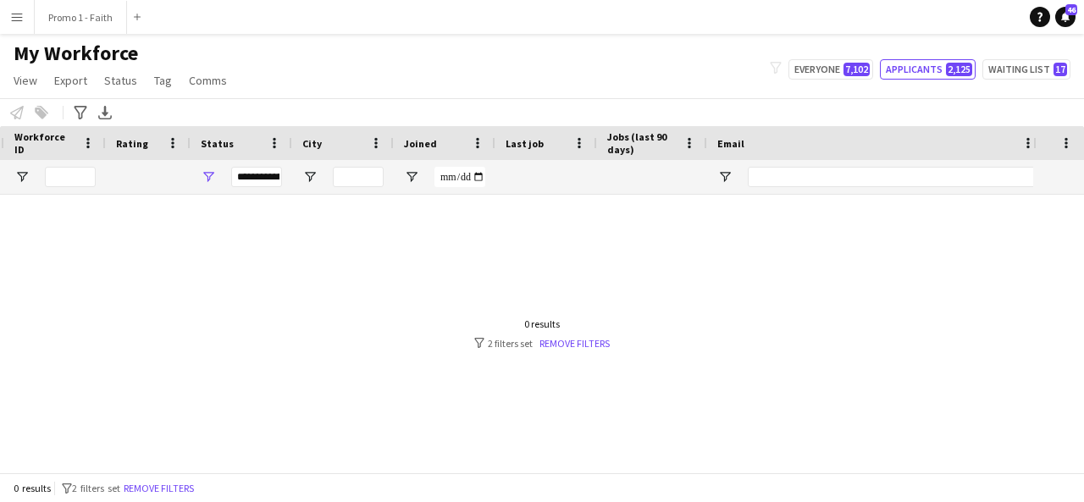
scroll to position [0, 340]
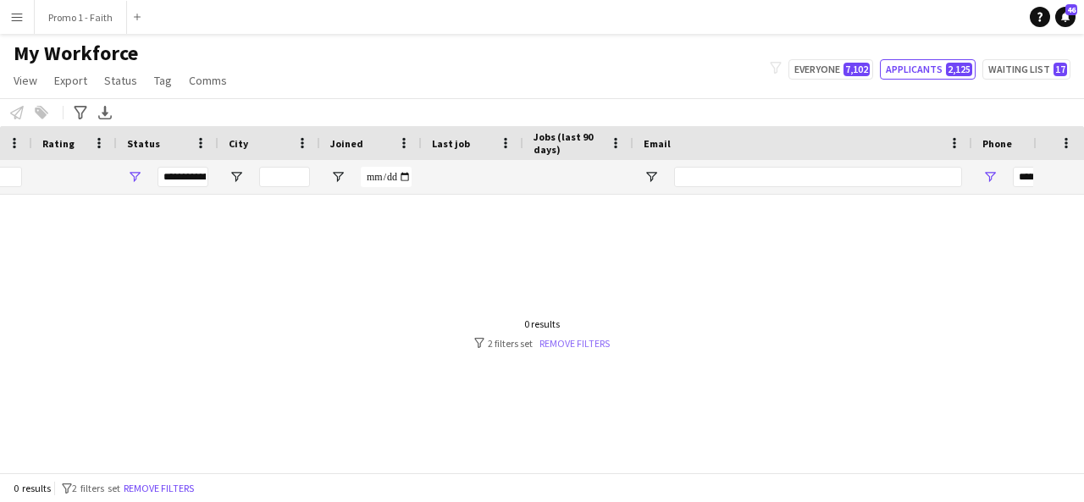
click at [570, 348] on link "Remove filters" at bounding box center [574, 343] width 70 height 13
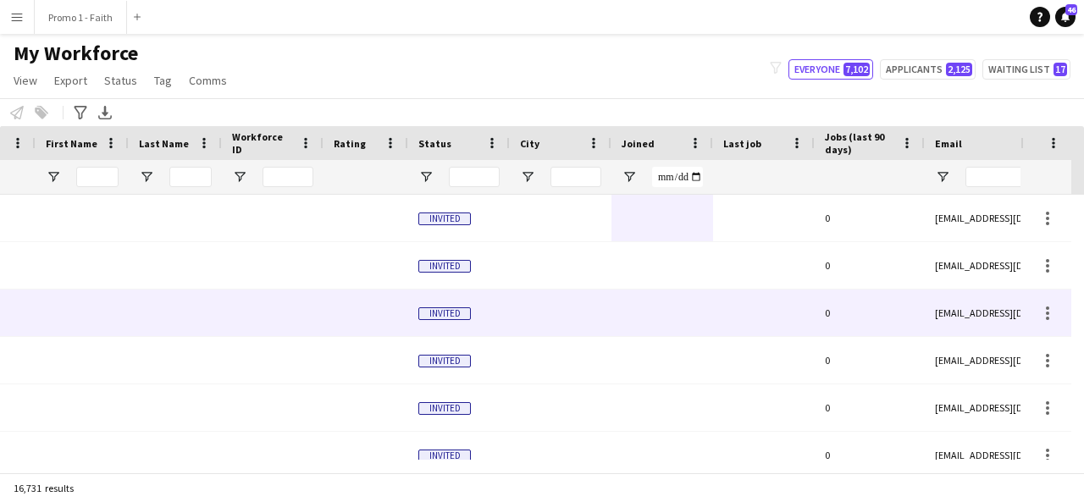
scroll to position [0, 41]
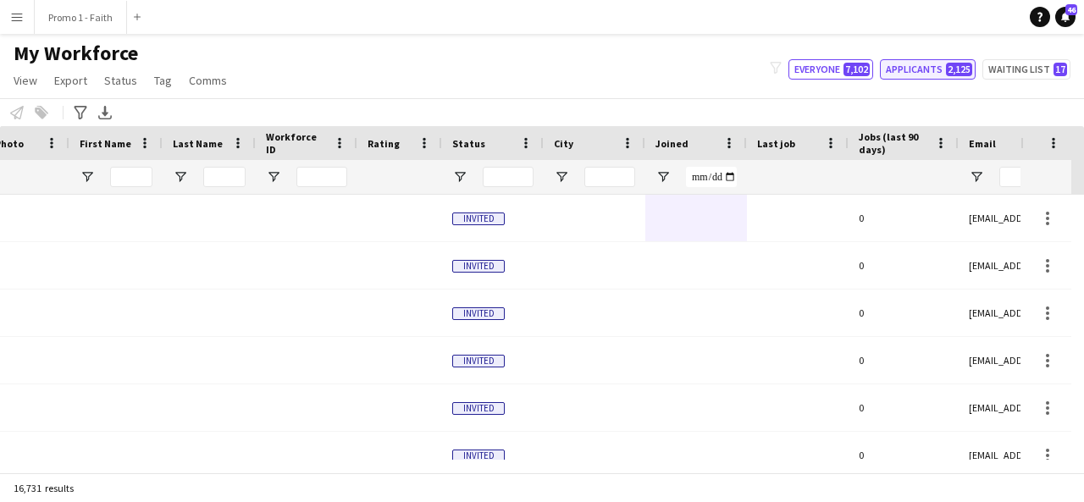
click at [924, 74] on button "Applicants 2,125" at bounding box center [928, 69] width 96 height 20
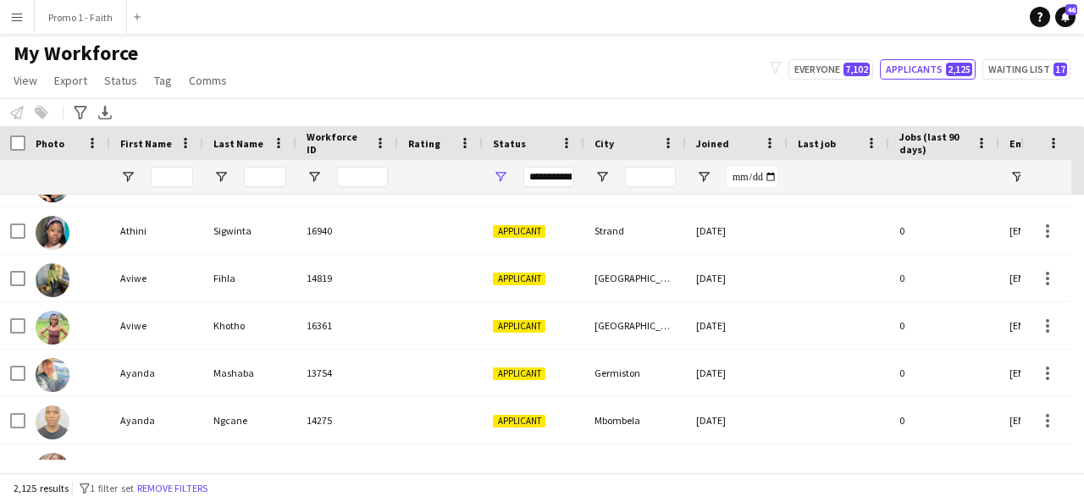
scroll to position [1098, 0]
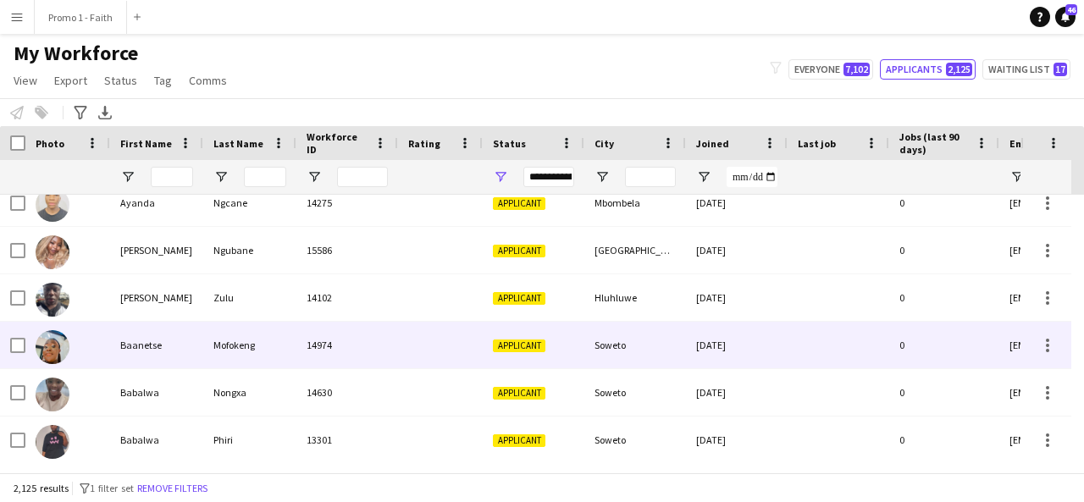
click at [214, 365] on div "Mofokeng" at bounding box center [249, 345] width 93 height 47
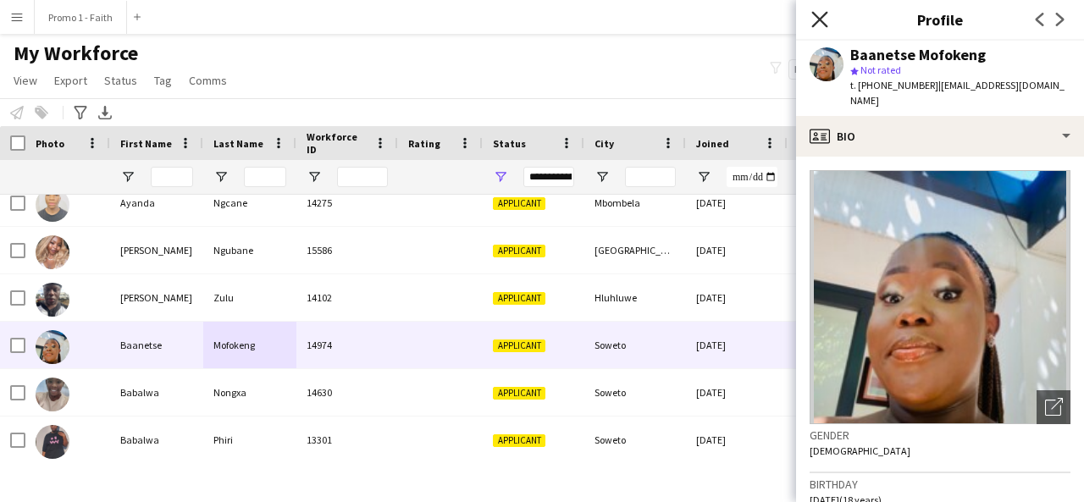
click at [816, 17] on icon at bounding box center [819, 19] width 16 height 16
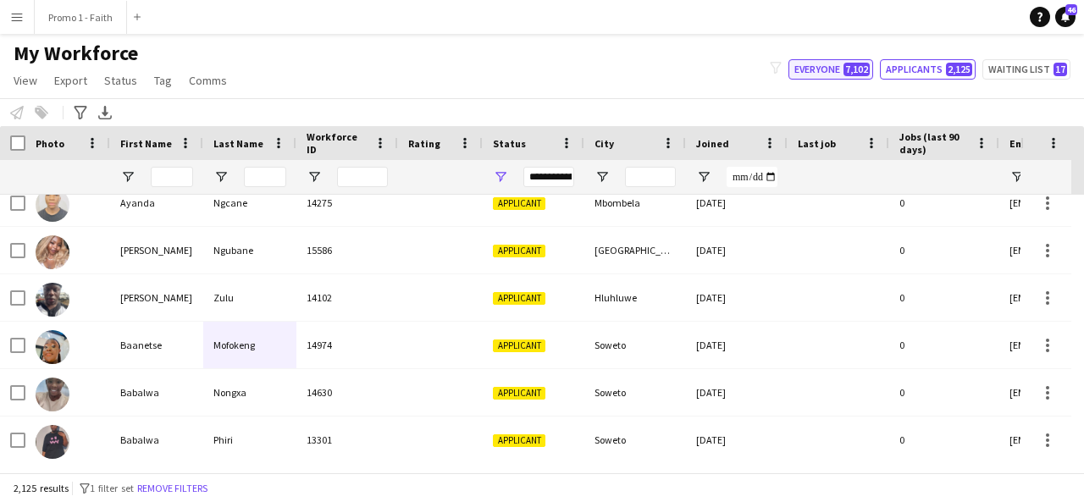
click at [842, 69] on button "Everyone 7,102" at bounding box center [830, 69] width 85 height 20
type input "**********"
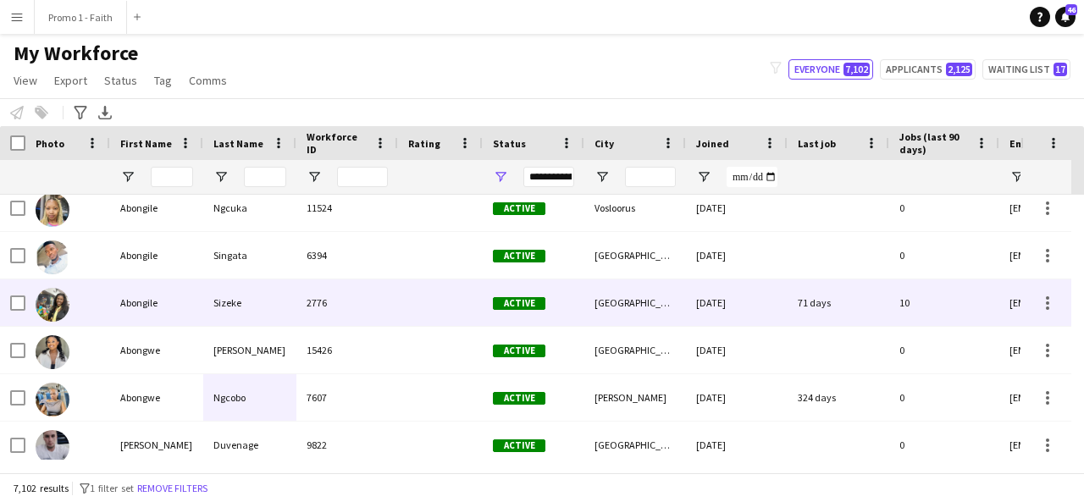
scroll to position [1015, 0]
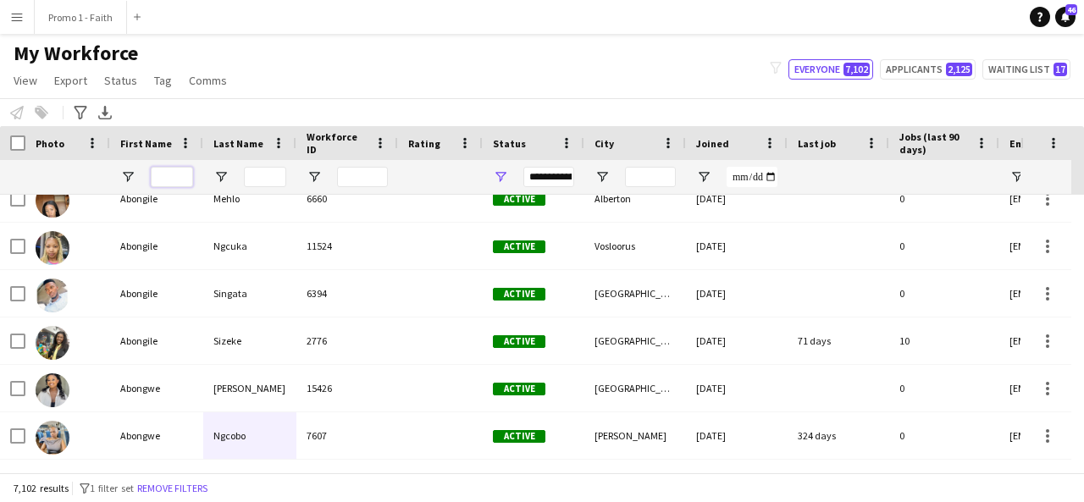
click at [180, 178] on input "First Name Filter Input" at bounding box center [172, 177] width 42 height 20
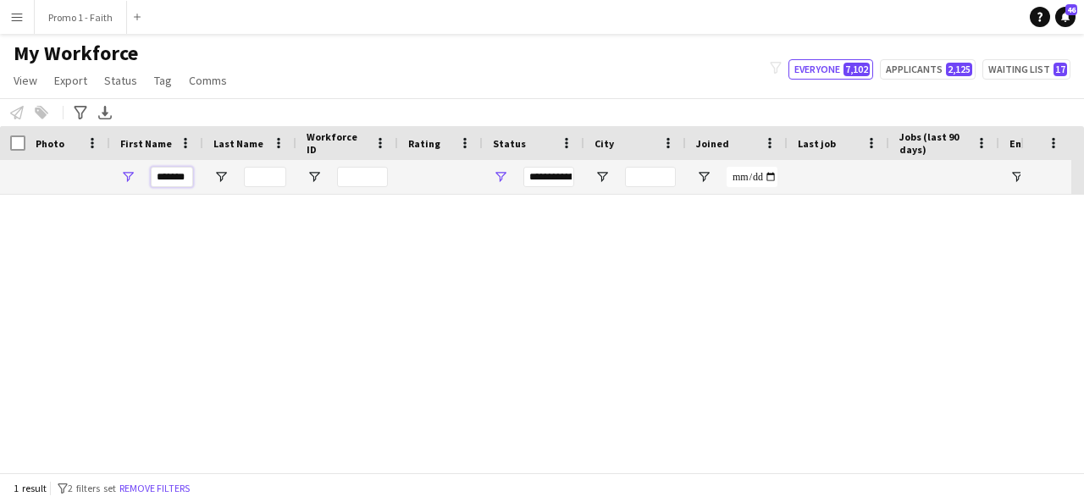
scroll to position [0, 0]
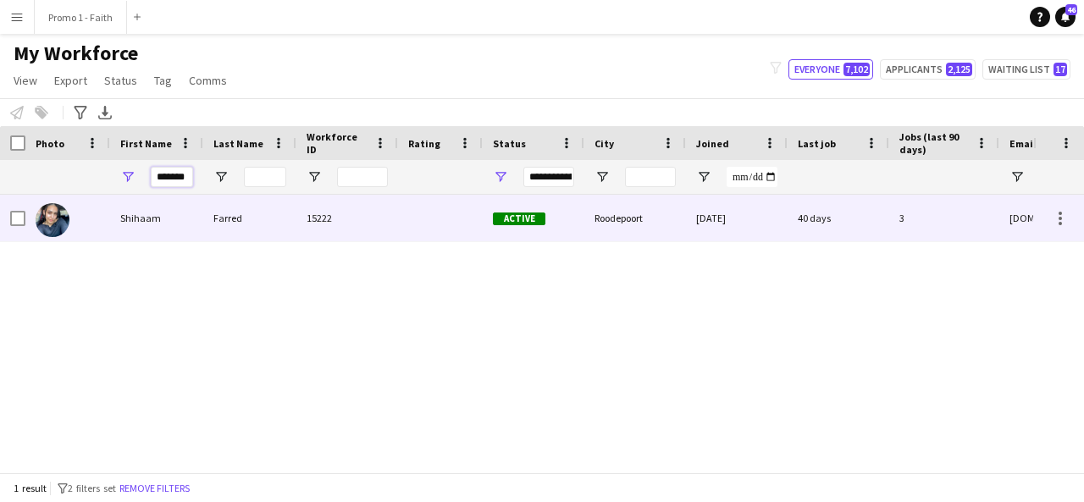
type input "*******"
click at [190, 213] on div "Shihaam" at bounding box center [156, 218] width 93 height 47
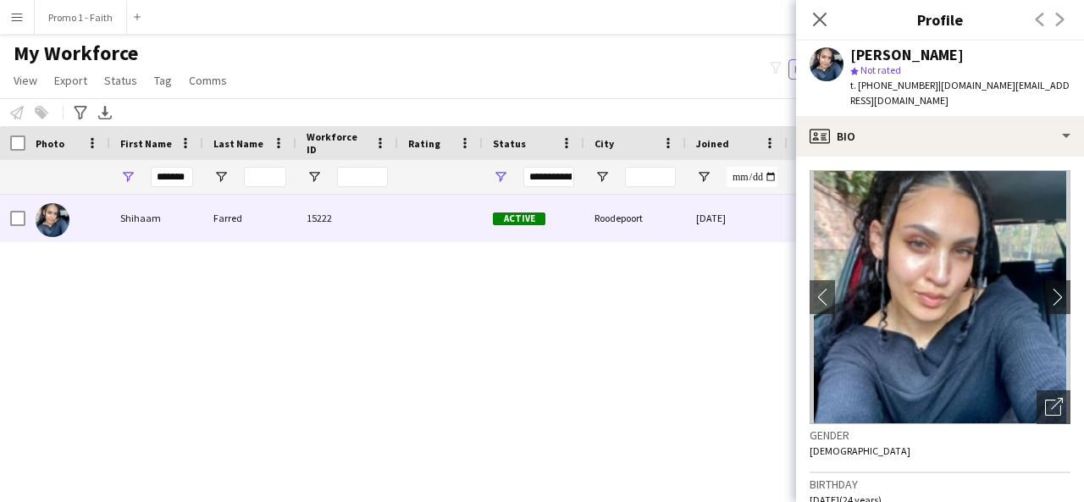
scroll to position [793, 0]
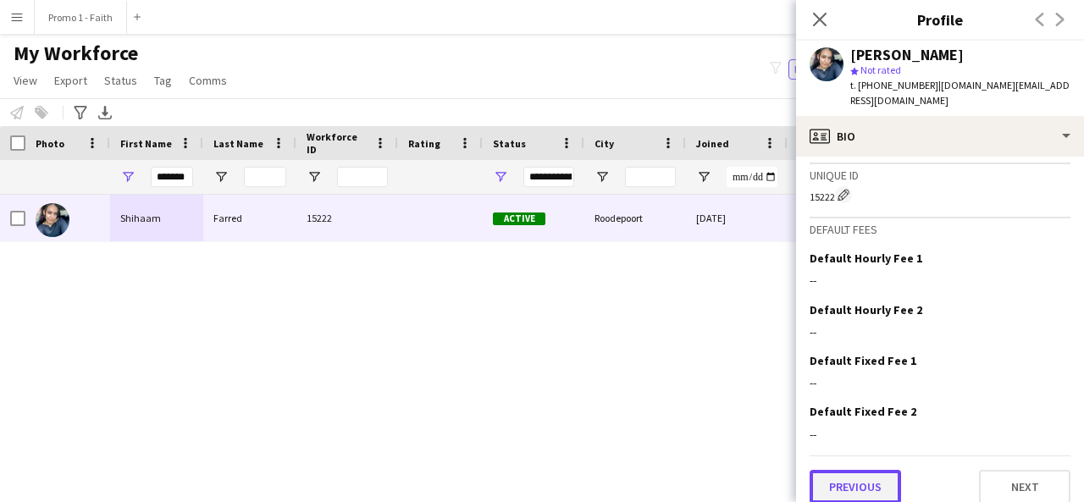
click at [878, 478] on button "Previous" at bounding box center [854, 487] width 91 height 34
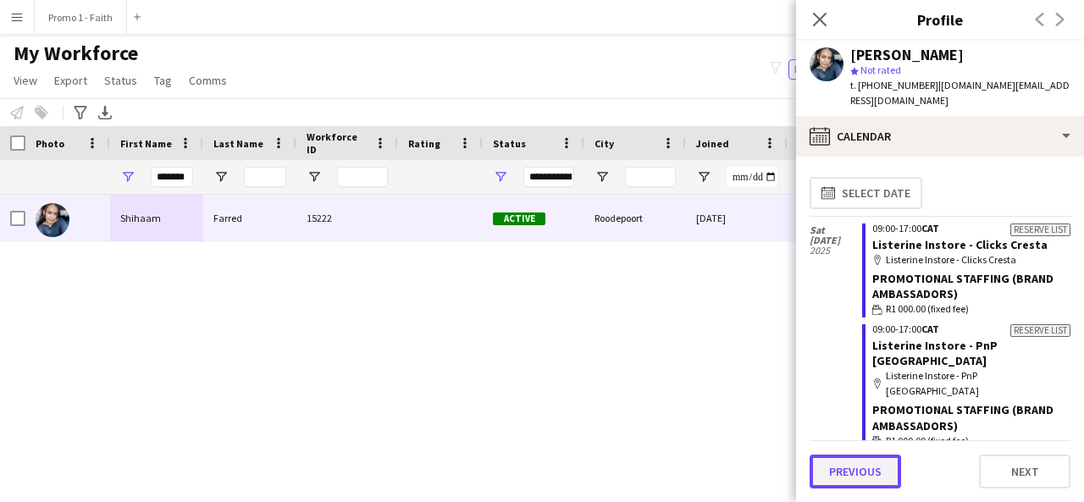
click at [873, 487] on button "Previous" at bounding box center [854, 472] width 91 height 34
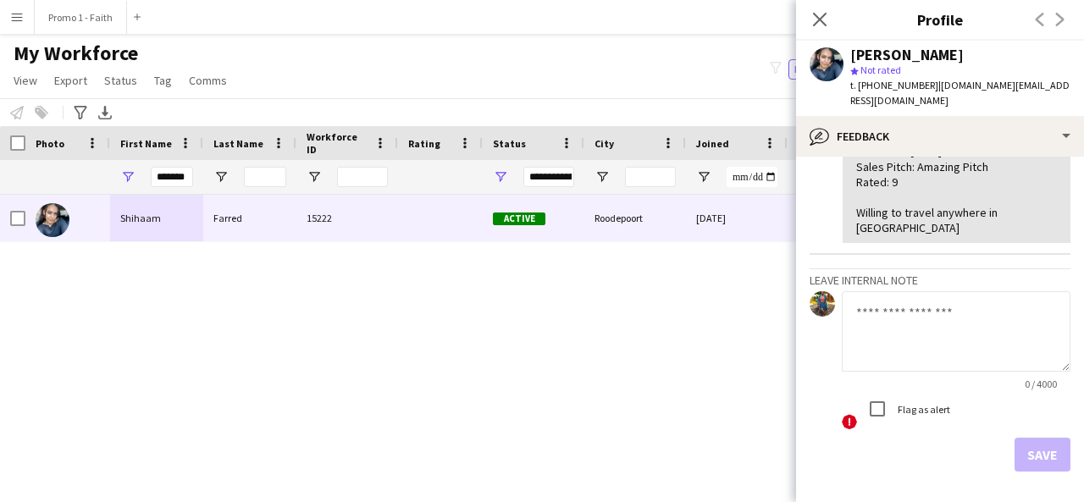
scroll to position [447, 0]
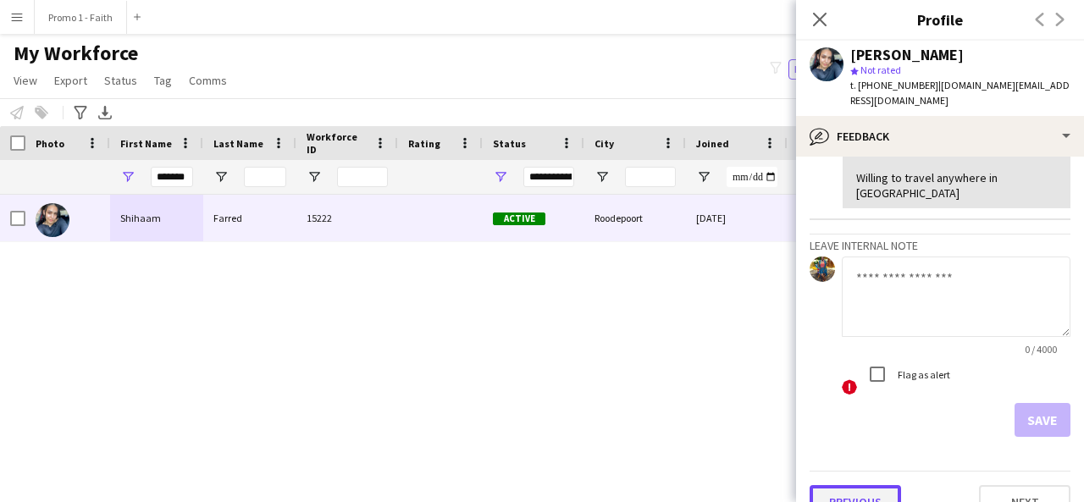
click at [851, 485] on button "Previous" at bounding box center [854, 502] width 91 height 34
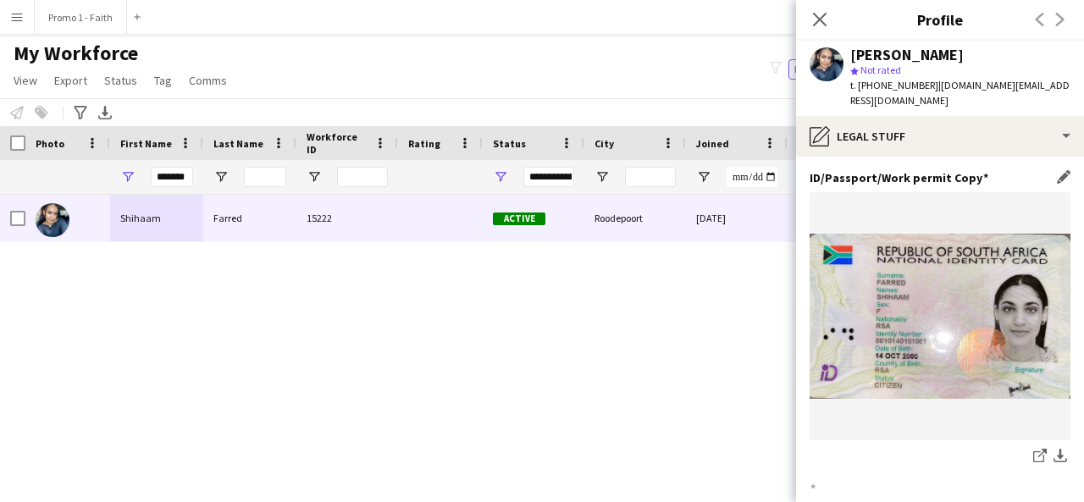
scroll to position [213, 0]
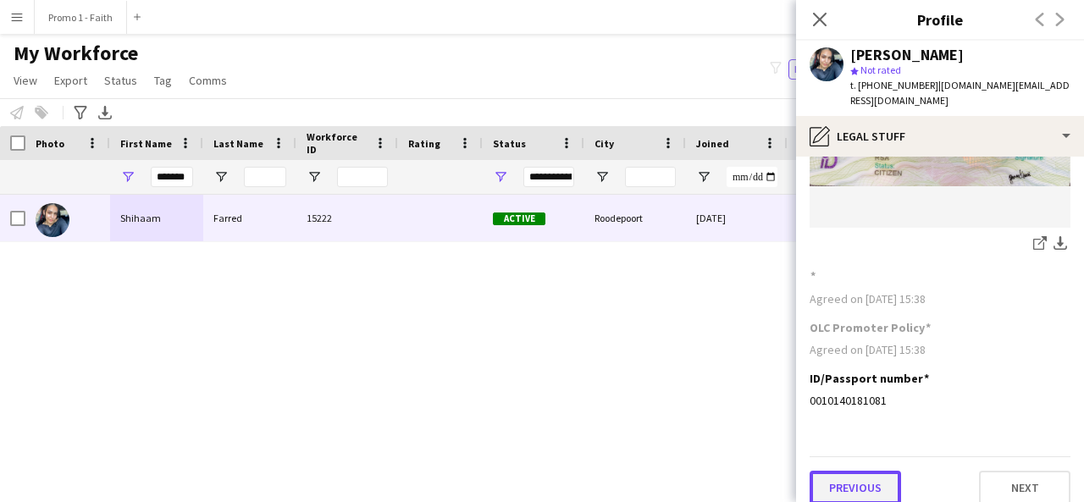
click at [851, 488] on button "Previous" at bounding box center [854, 488] width 91 height 34
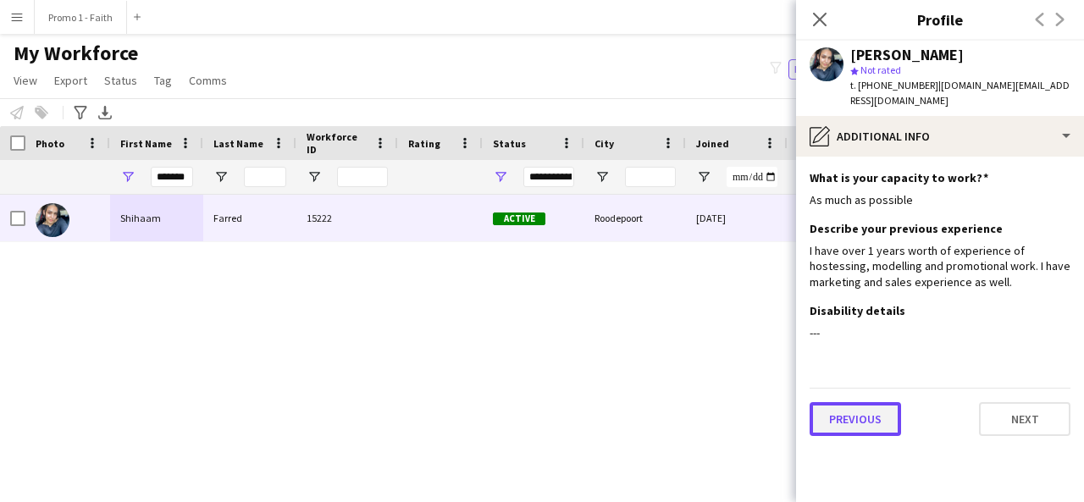
click at [848, 418] on button "Previous" at bounding box center [854, 419] width 91 height 34
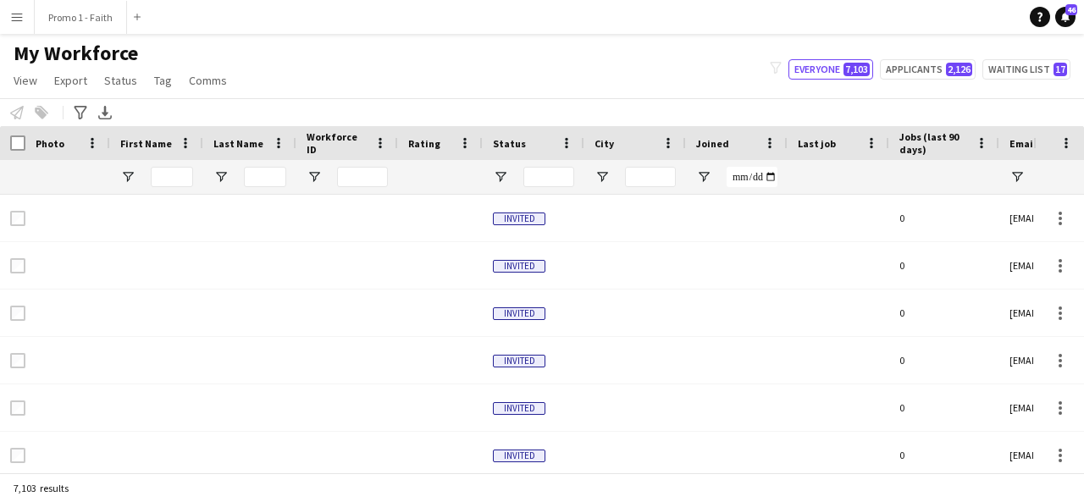
type input "*******"
type input "**********"
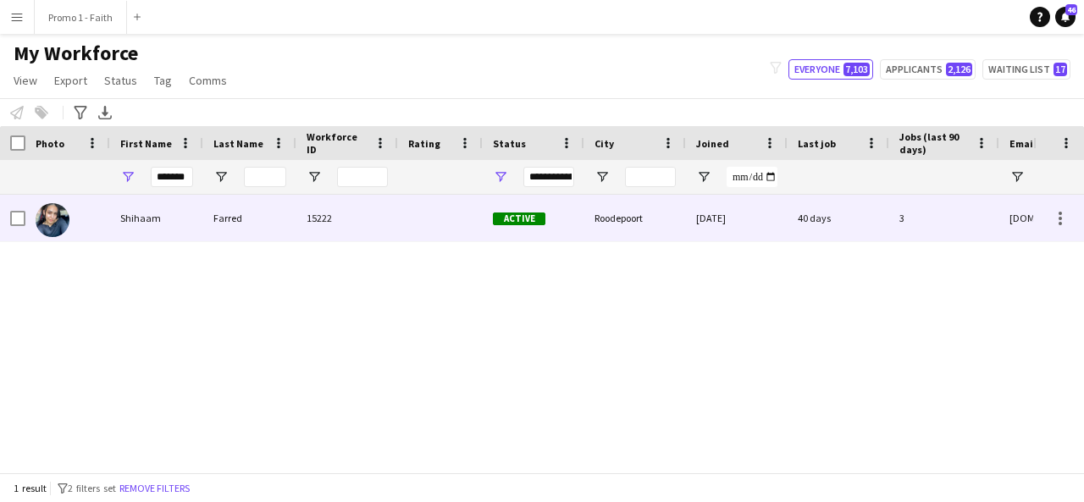
click at [278, 196] on div "Farred" at bounding box center [249, 218] width 93 height 47
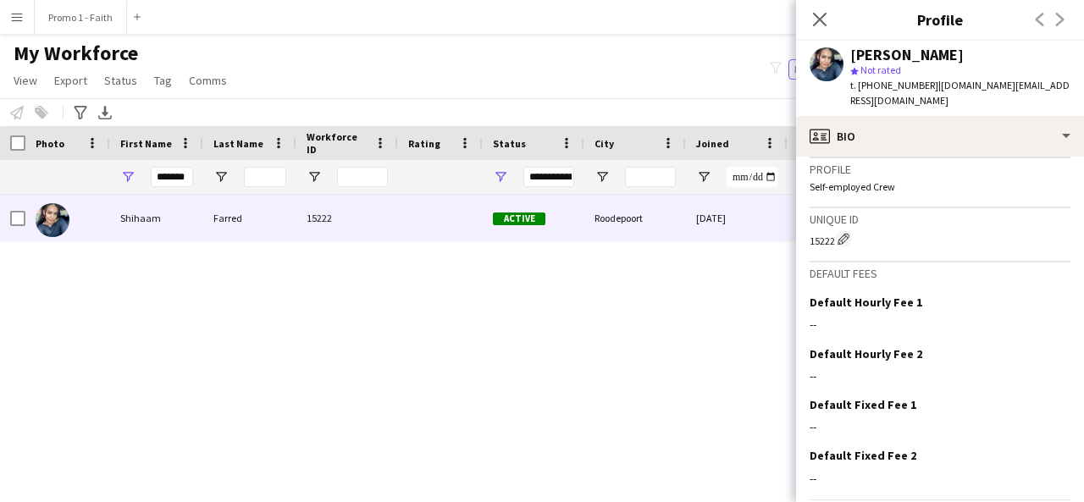
scroll to position [793, 0]
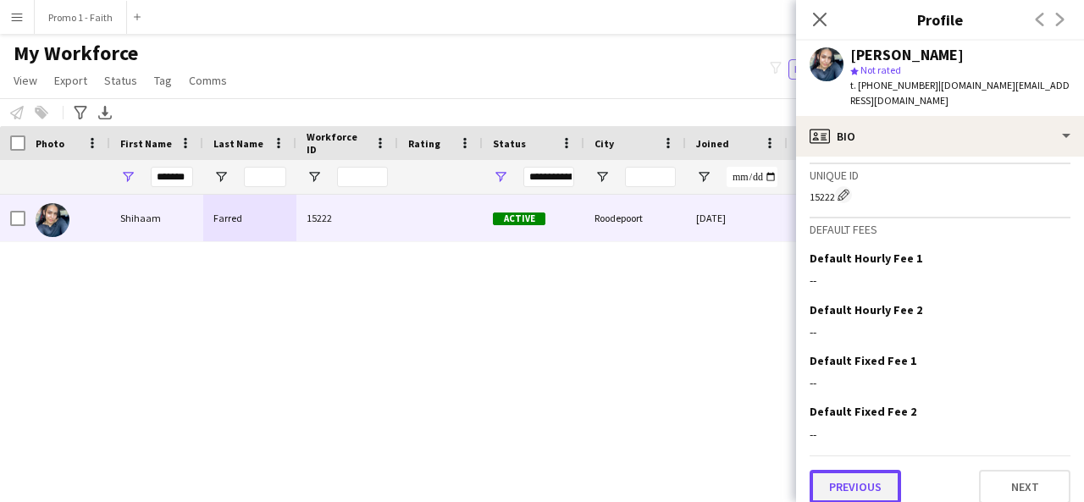
click at [867, 483] on button "Previous" at bounding box center [854, 487] width 91 height 34
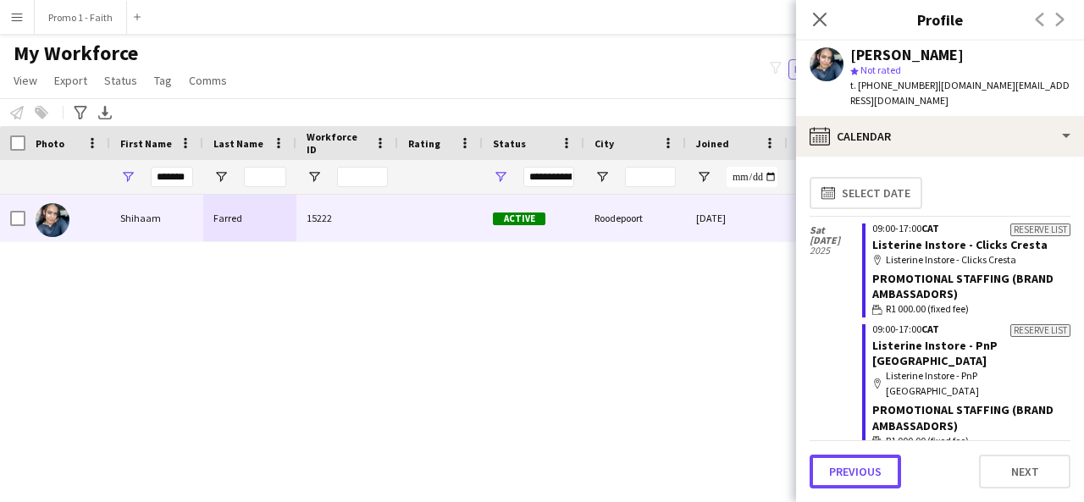
click at [867, 483] on button "Previous" at bounding box center [854, 472] width 91 height 34
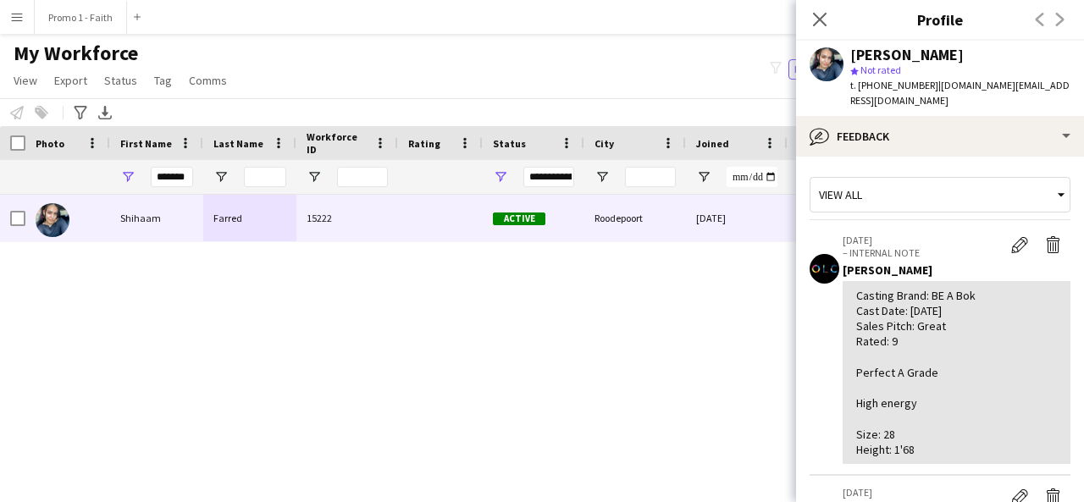
scroll to position [447, 0]
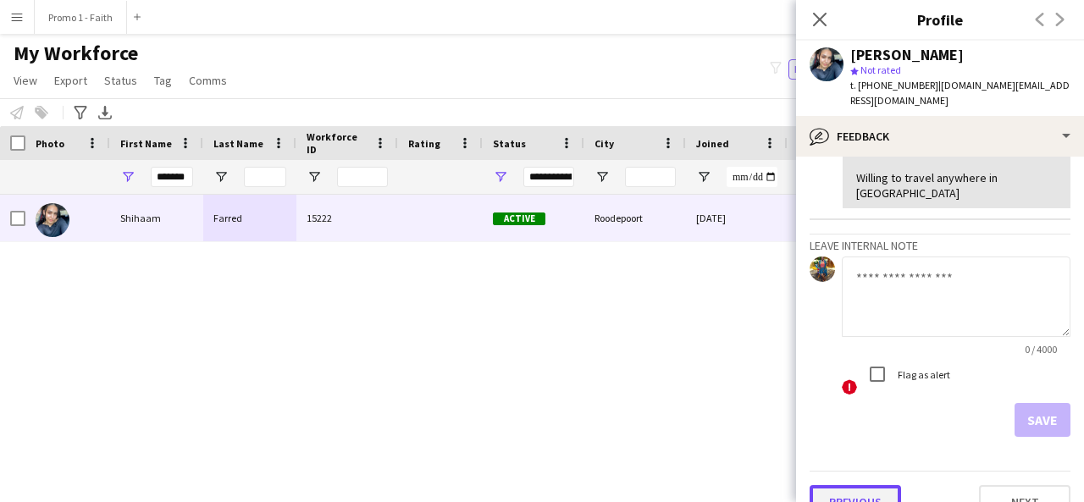
click at [851, 485] on button "Previous" at bounding box center [854, 502] width 91 height 34
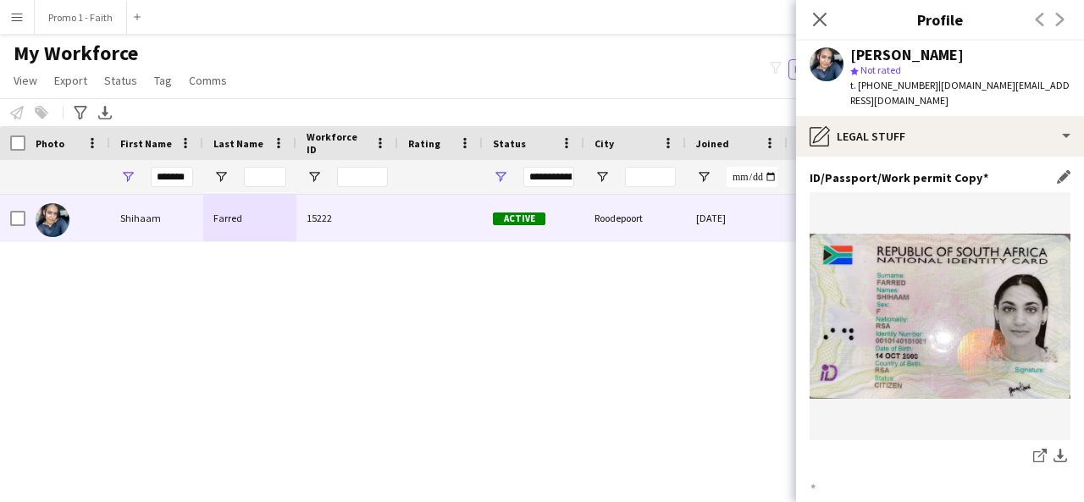
scroll to position [213, 0]
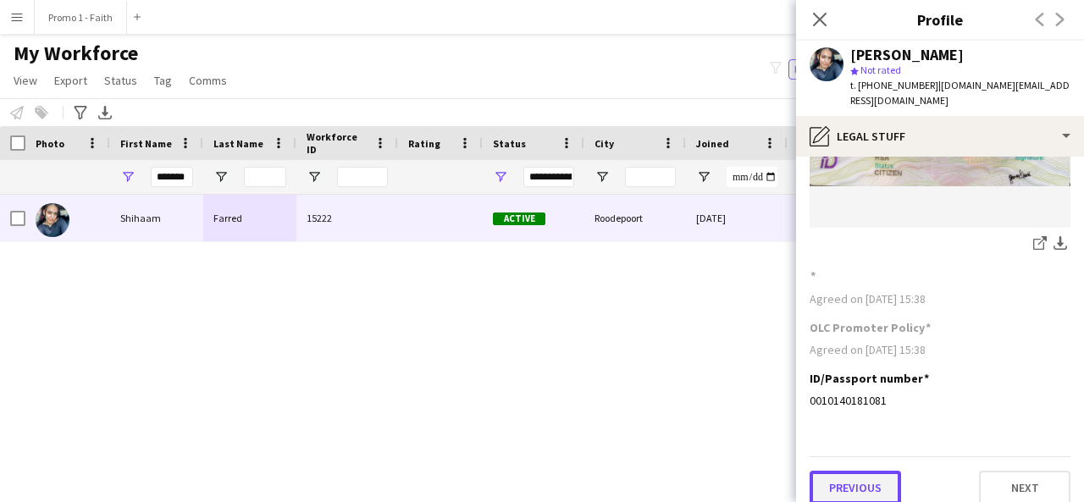
click at [855, 471] on button "Previous" at bounding box center [854, 488] width 91 height 34
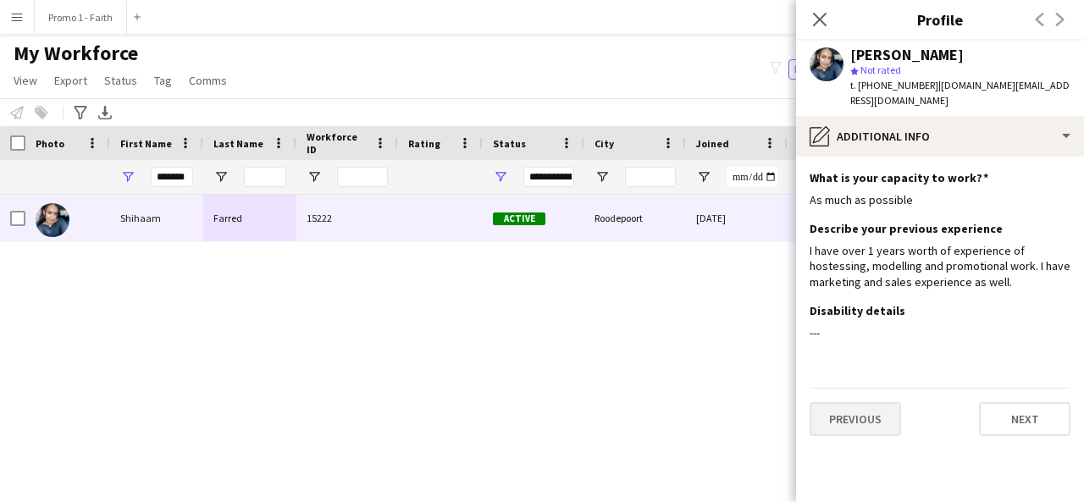
scroll to position [0, 0]
click at [845, 414] on button "Previous" at bounding box center [854, 419] width 91 height 34
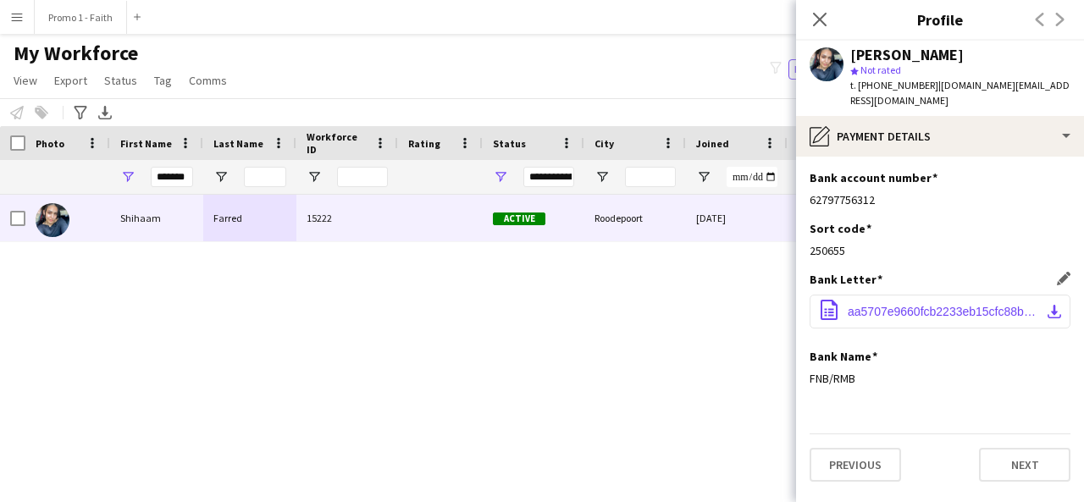
click at [966, 306] on button "office-file-sheet aa5707e9660fcb2233eb15cfc88bde5d.pdf download-bottom" at bounding box center [939, 312] width 261 height 34
click at [823, 19] on icon "Close pop-in" at bounding box center [819, 19] width 16 height 16
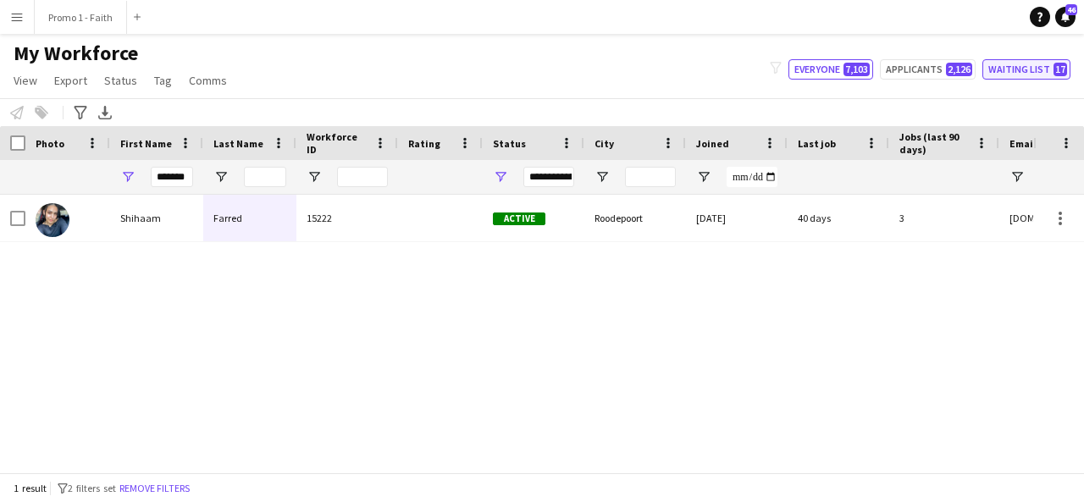
click at [1018, 71] on button "Waiting list 17" at bounding box center [1026, 69] width 88 height 20
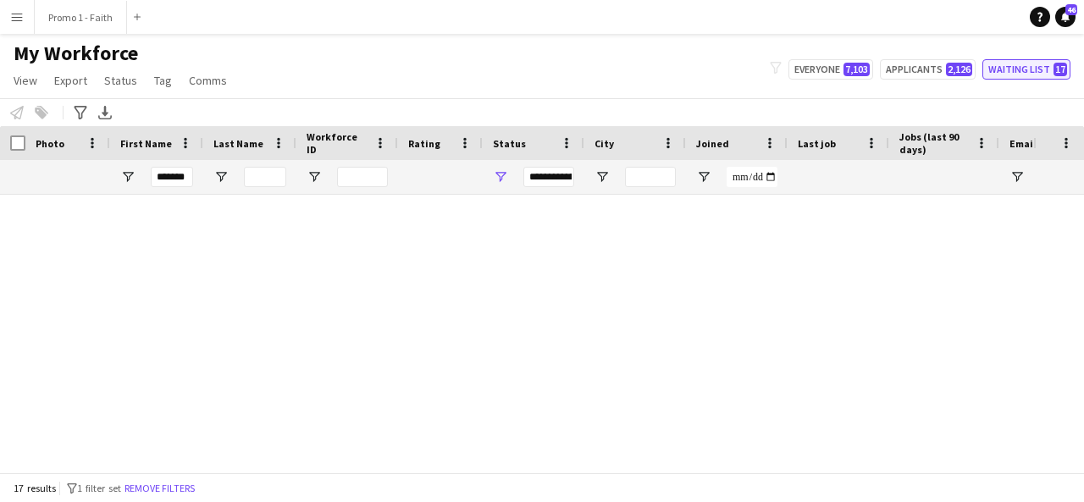
type input "**********"
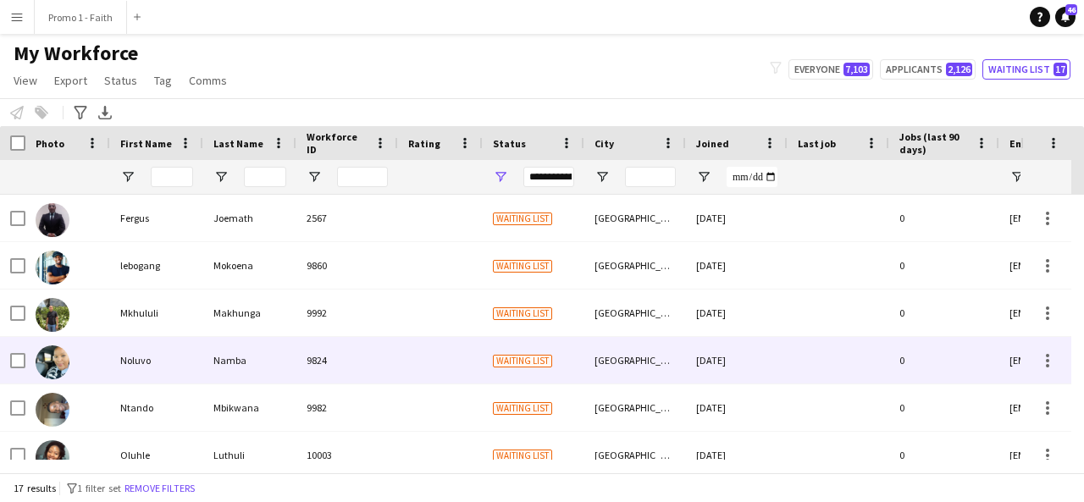
click at [403, 348] on div at bounding box center [440, 360] width 85 height 47
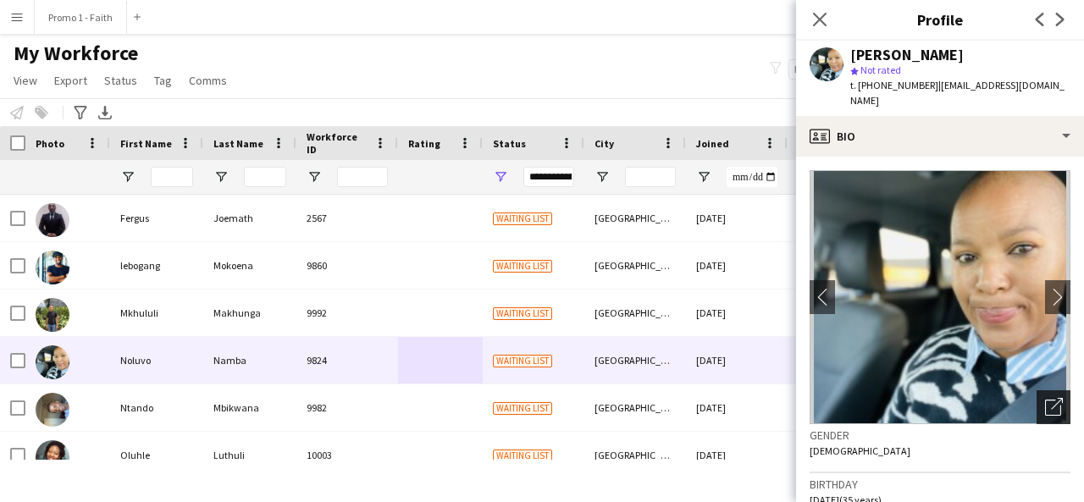
click at [1045, 398] on icon "Open photos pop-in" at bounding box center [1054, 407] width 18 height 18
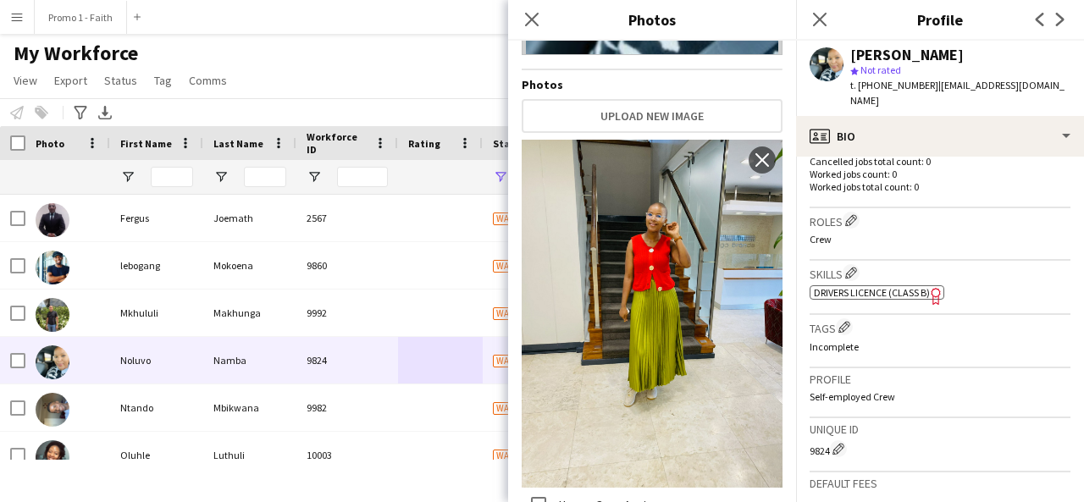
scroll to position [720, 0]
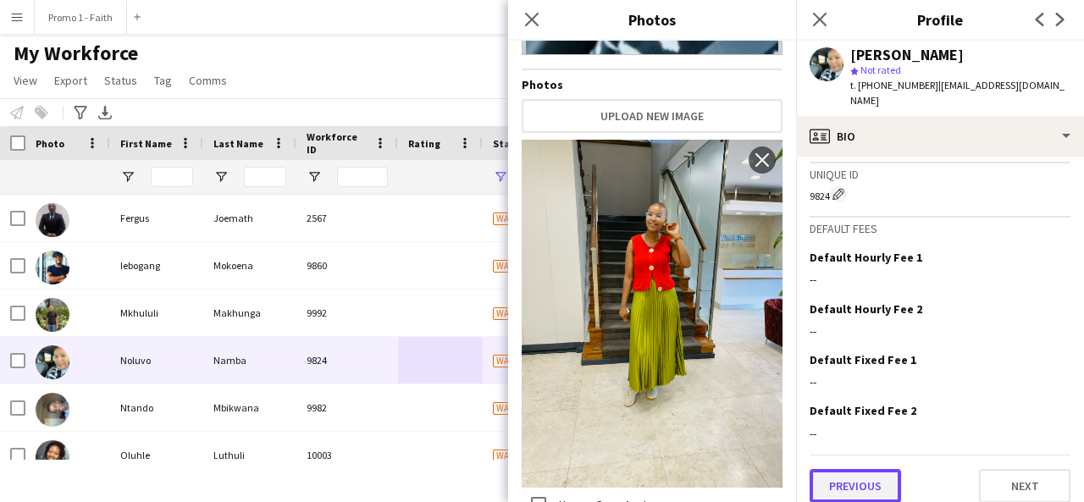
click at [864, 477] on button "Previous" at bounding box center [854, 486] width 91 height 34
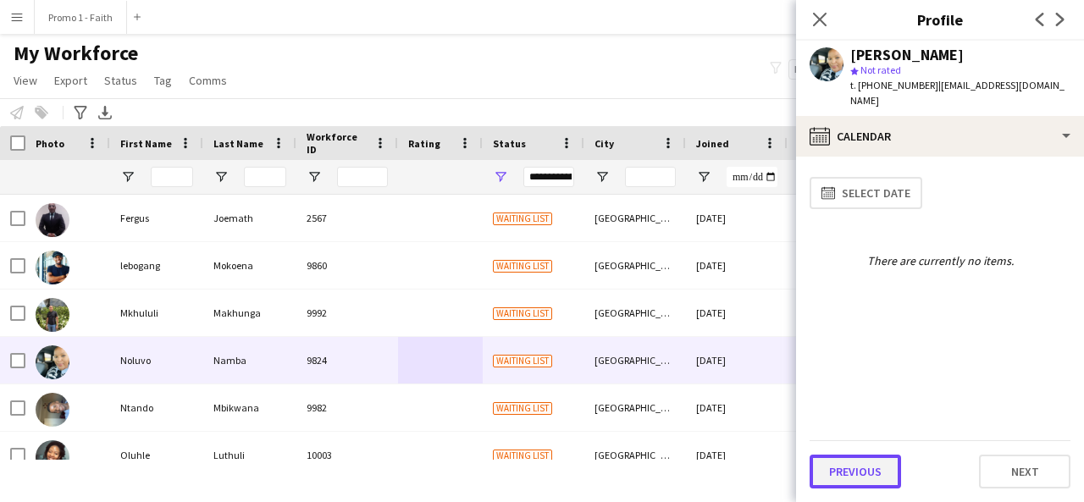
click at [862, 474] on button "Previous" at bounding box center [854, 472] width 91 height 34
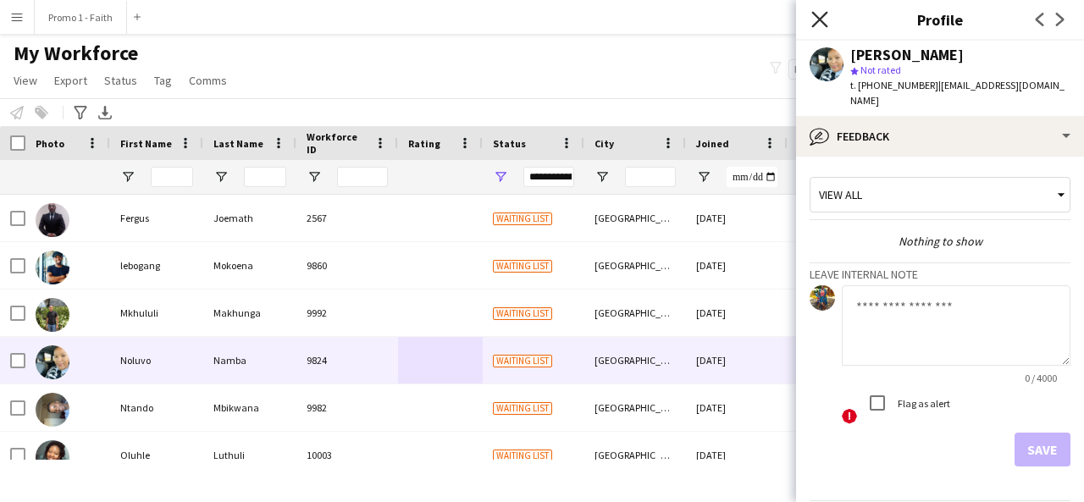
click at [822, 23] on icon at bounding box center [819, 19] width 16 height 16
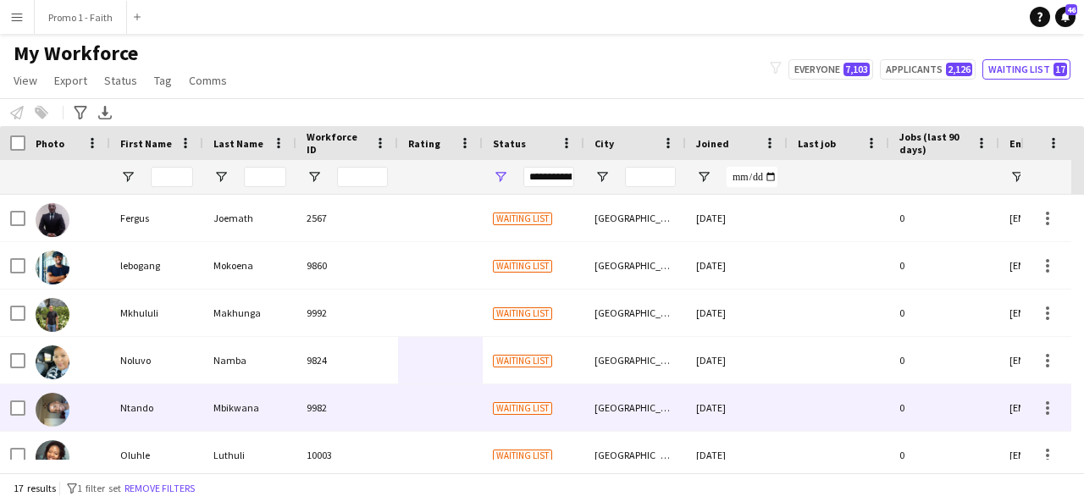
scroll to position [0, 0]
